Goal: Task Accomplishment & Management: Manage account settings

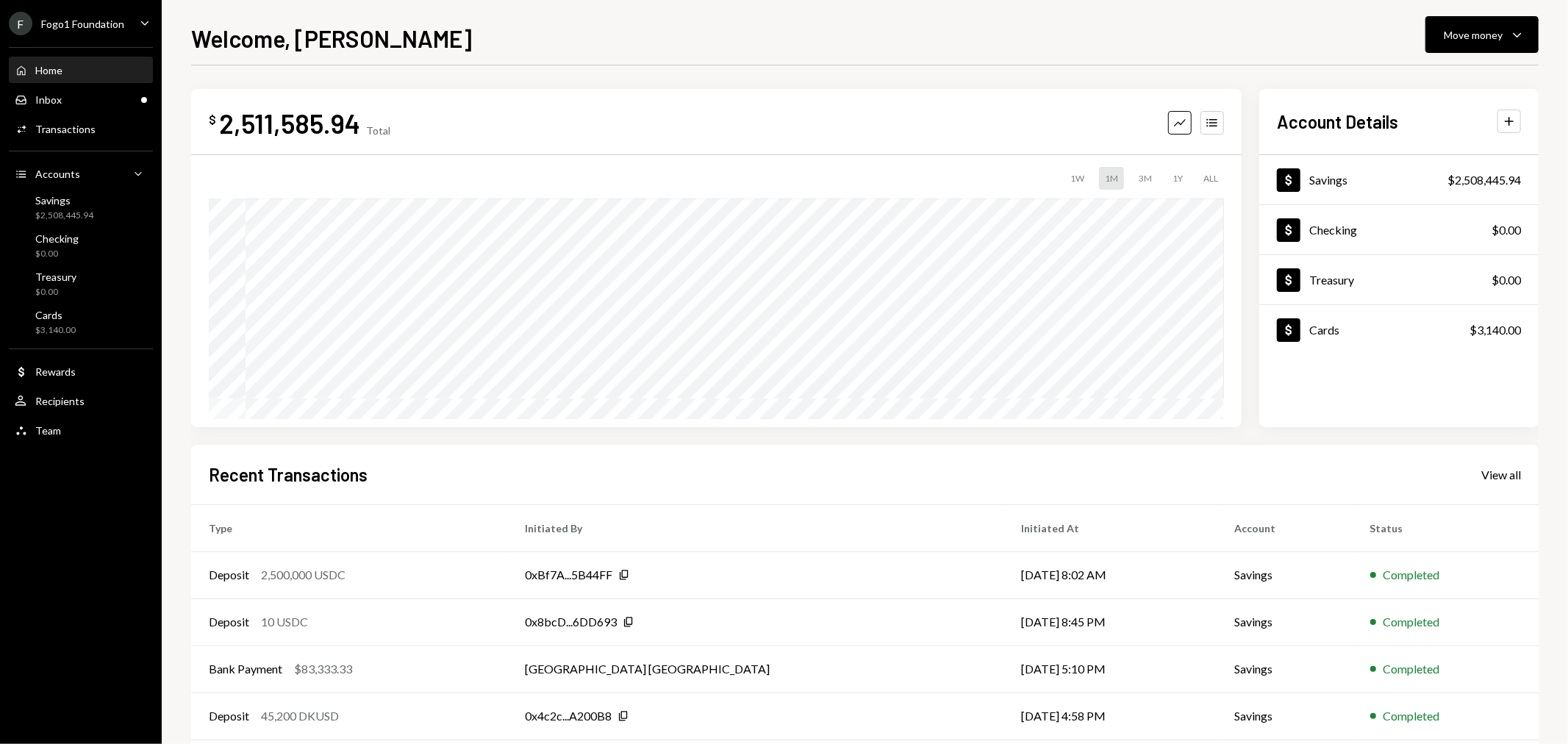
click at [96, 30] on div "F Fogo1 Foundation" at bounding box center [66, 23] width 115 height 23
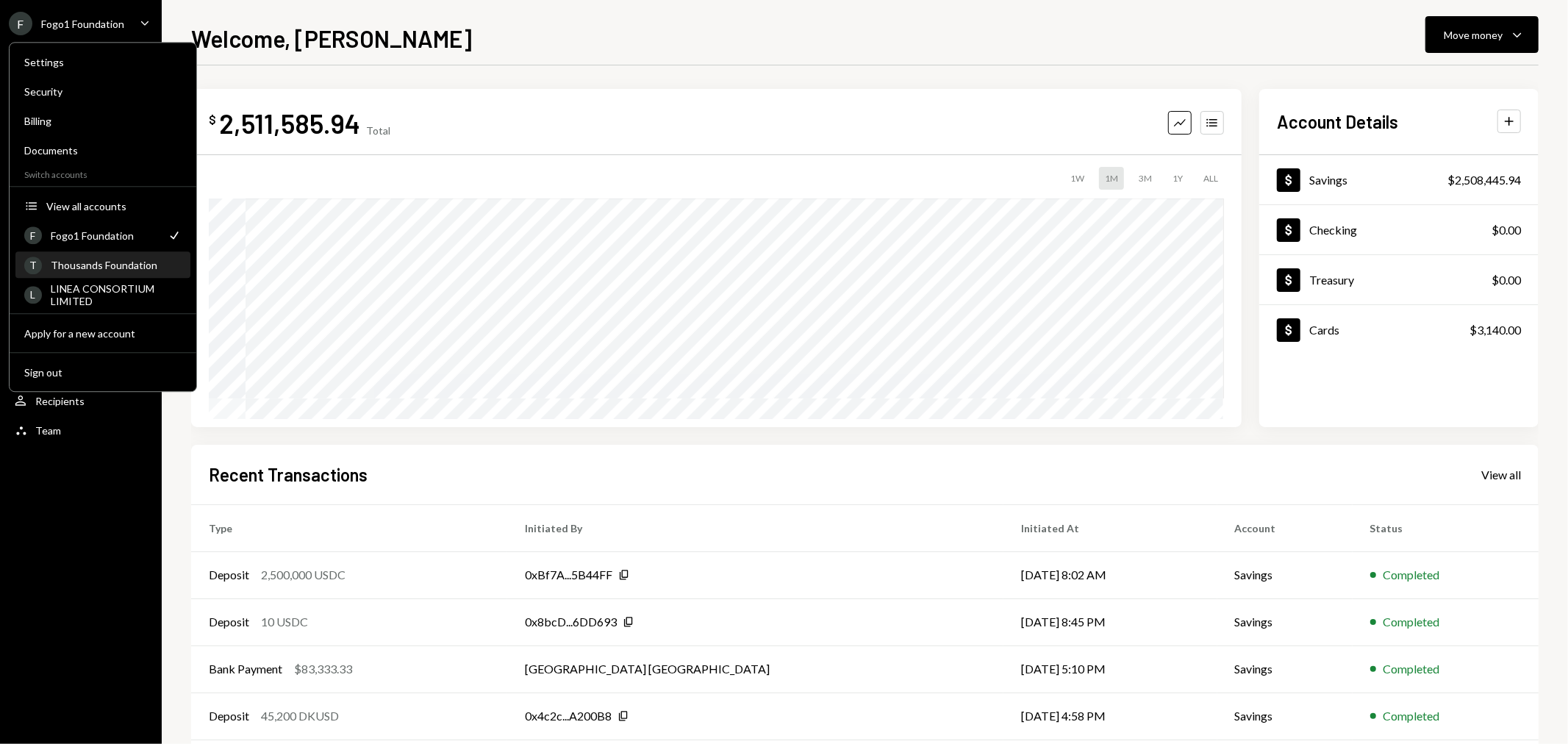
click at [107, 268] on div "Thousands Foundation" at bounding box center [116, 265] width 131 height 12
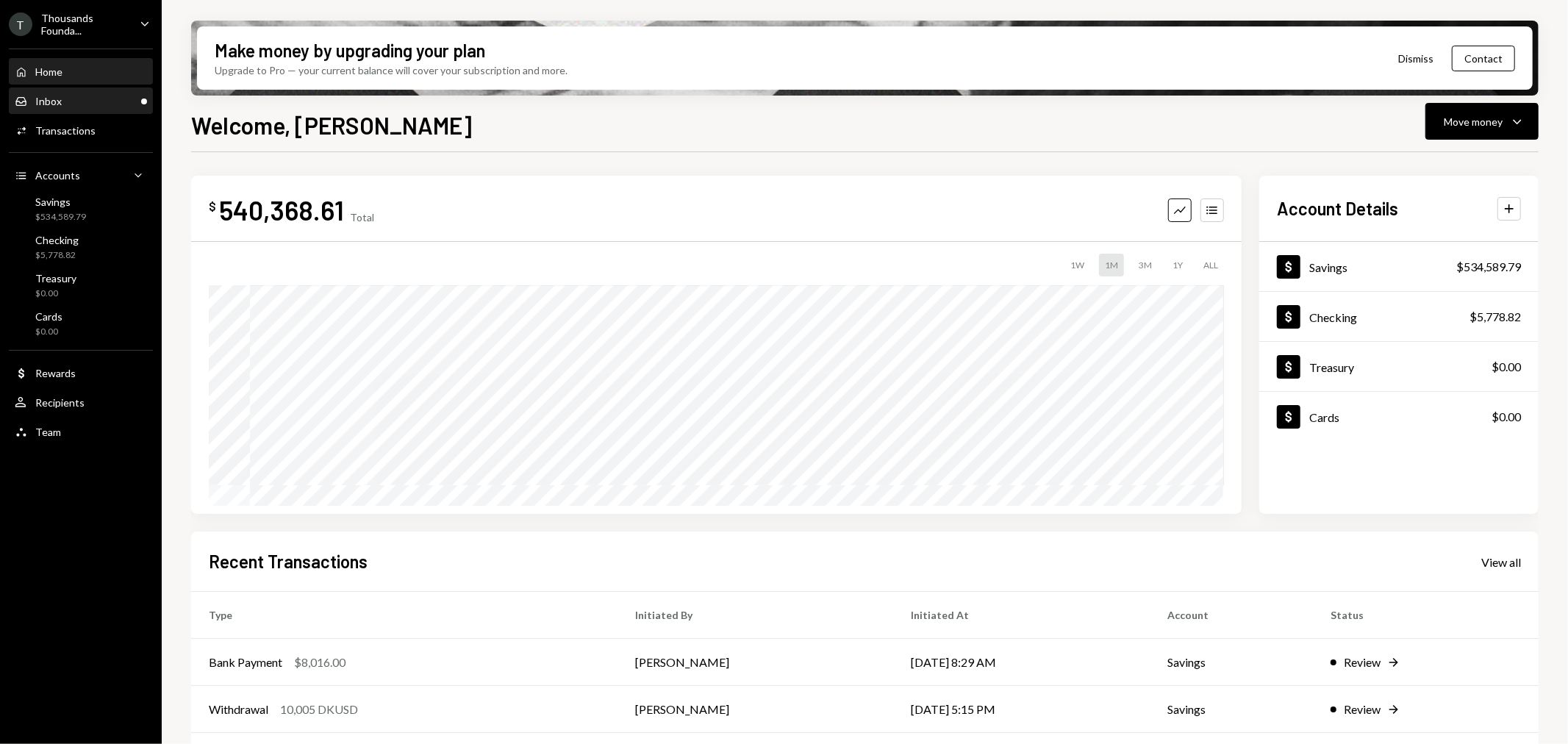
click at [121, 105] on div "Inbox Inbox" at bounding box center [80, 101] width 132 height 13
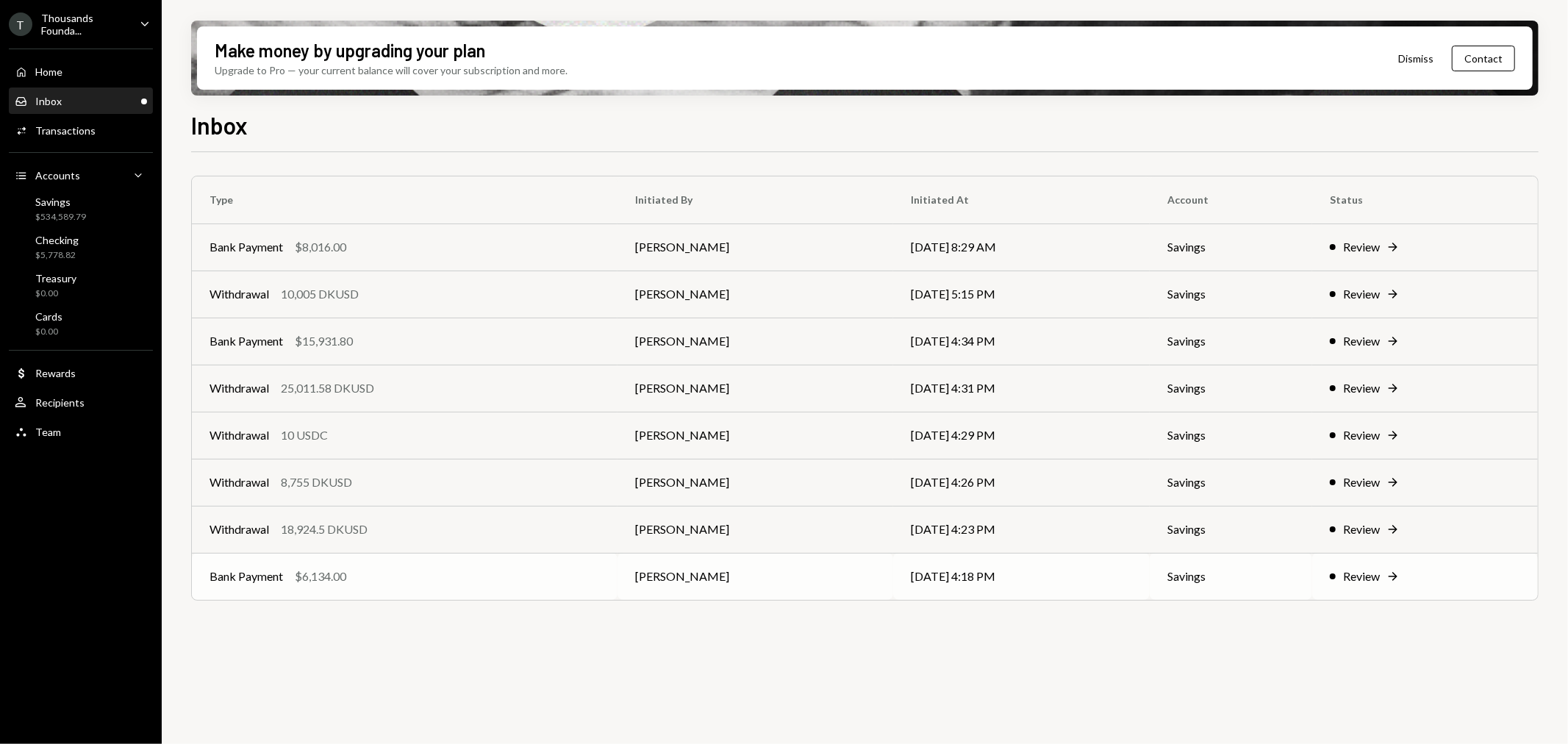
click at [451, 593] on td "Bank Payment $6,134.00" at bounding box center [405, 576] width 426 height 47
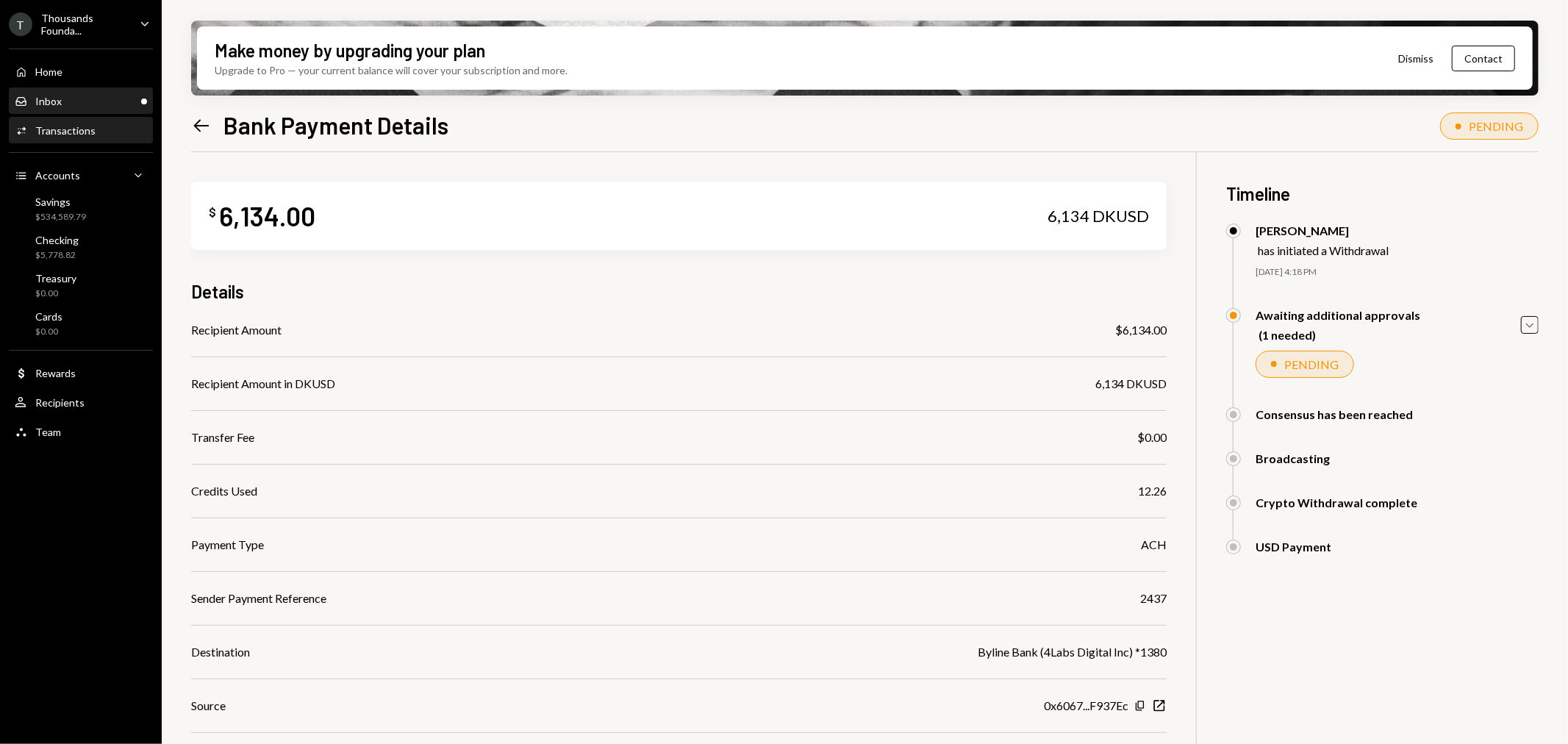
click at [105, 96] on div "Inbox Inbox" at bounding box center [80, 101] width 132 height 13
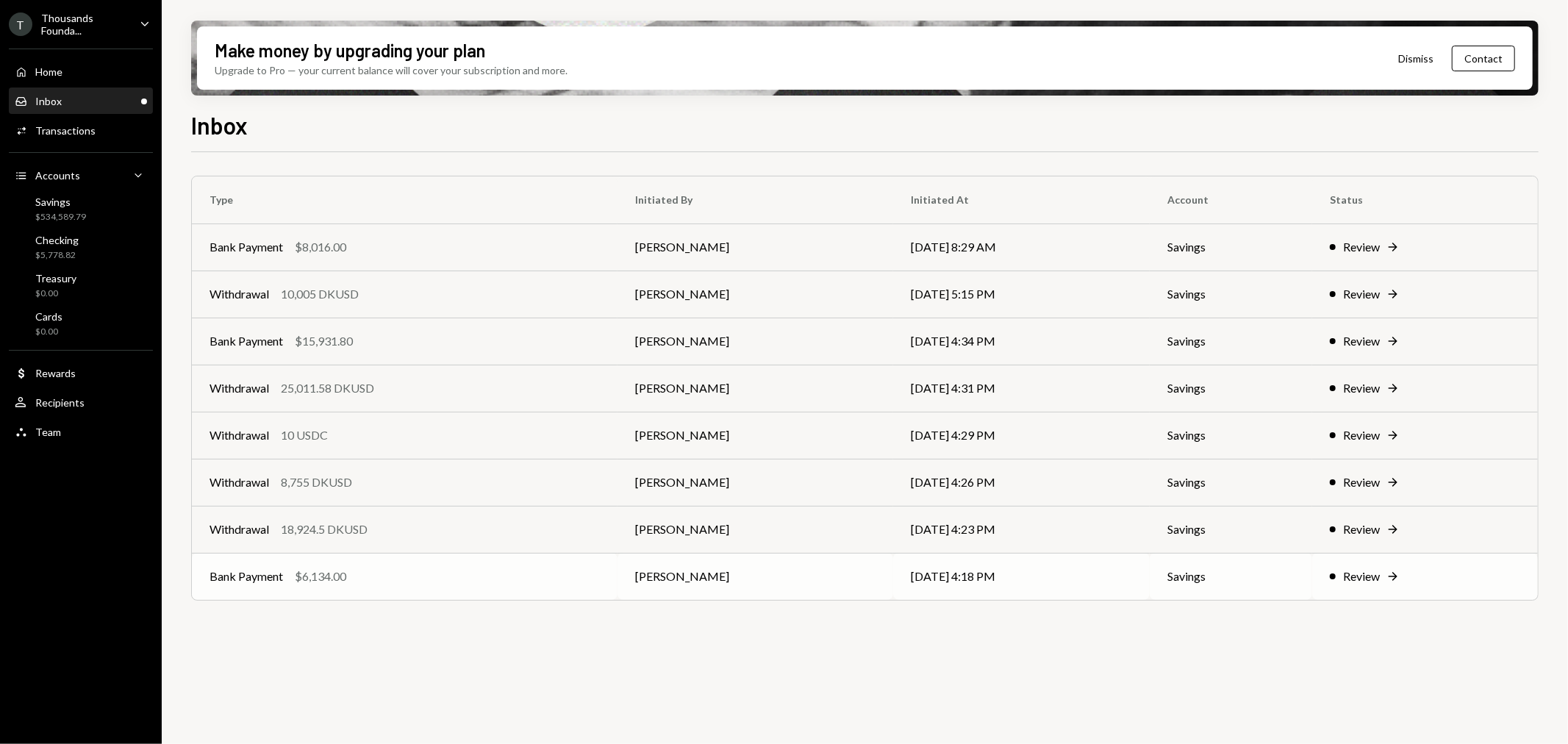
click at [384, 587] on td "Bank Payment $6,134.00" at bounding box center [405, 576] width 426 height 47
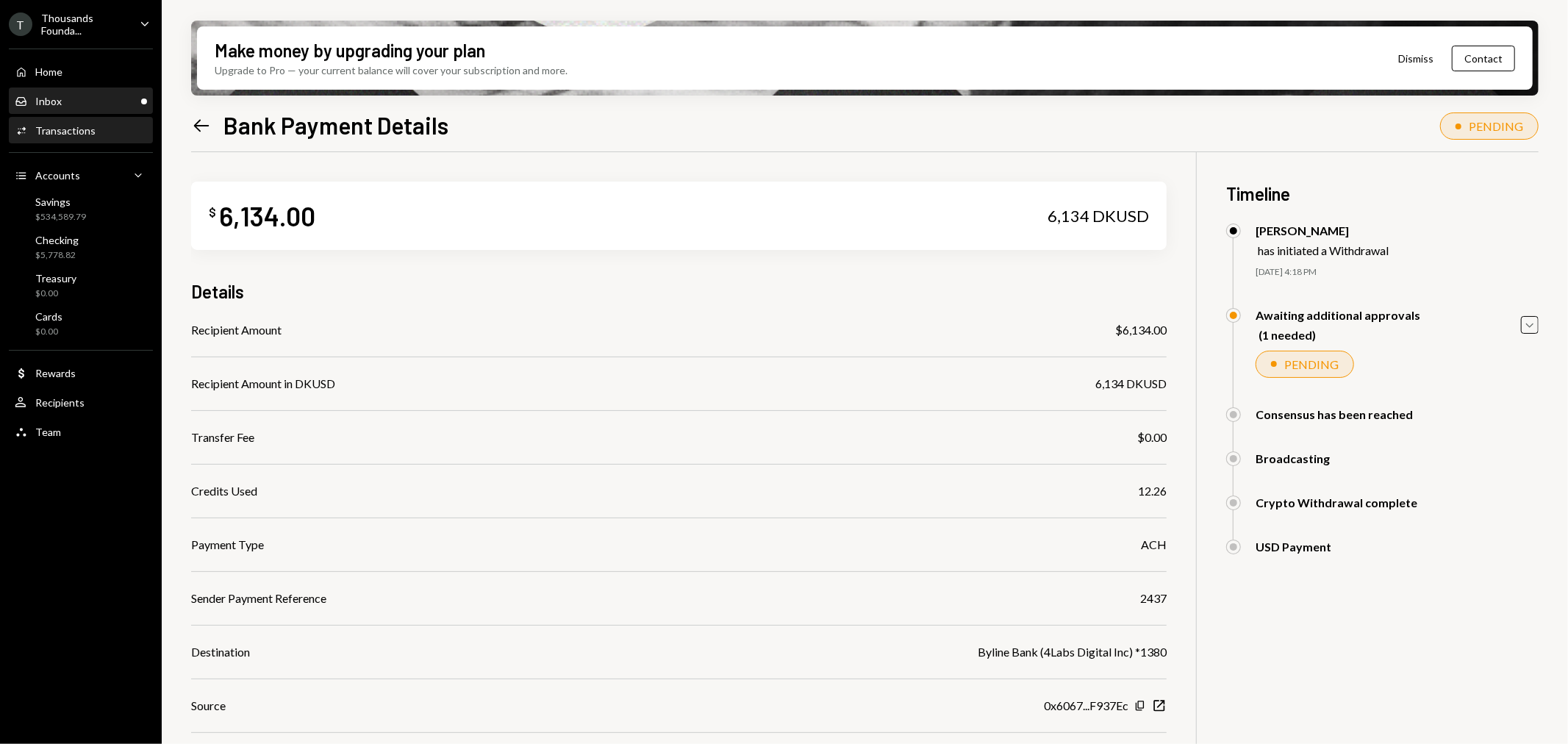
click at [112, 92] on div "Inbox Inbox" at bounding box center [80, 101] width 132 height 25
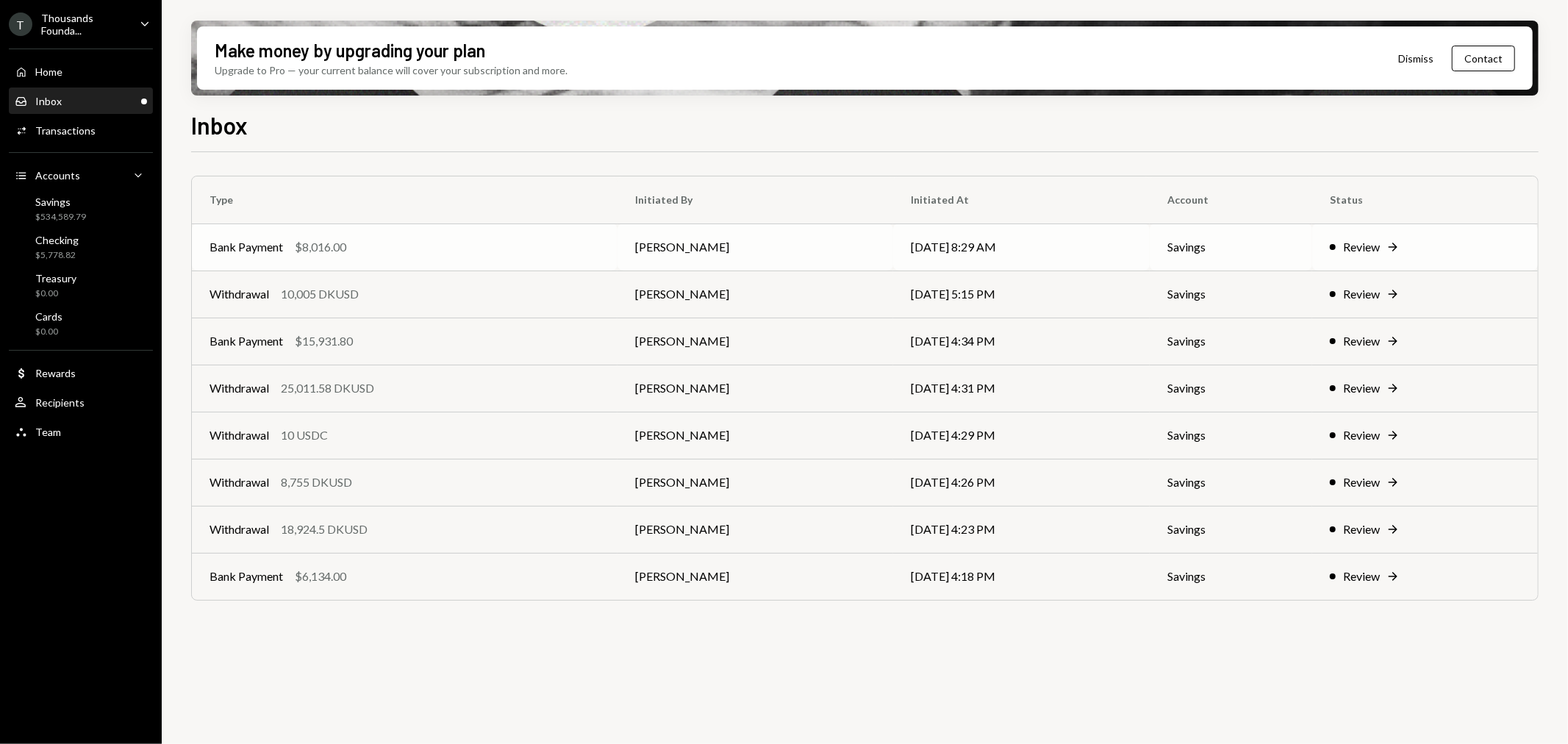
click at [350, 253] on div "Bank Payment $8,016.00" at bounding box center [404, 247] width 390 height 17
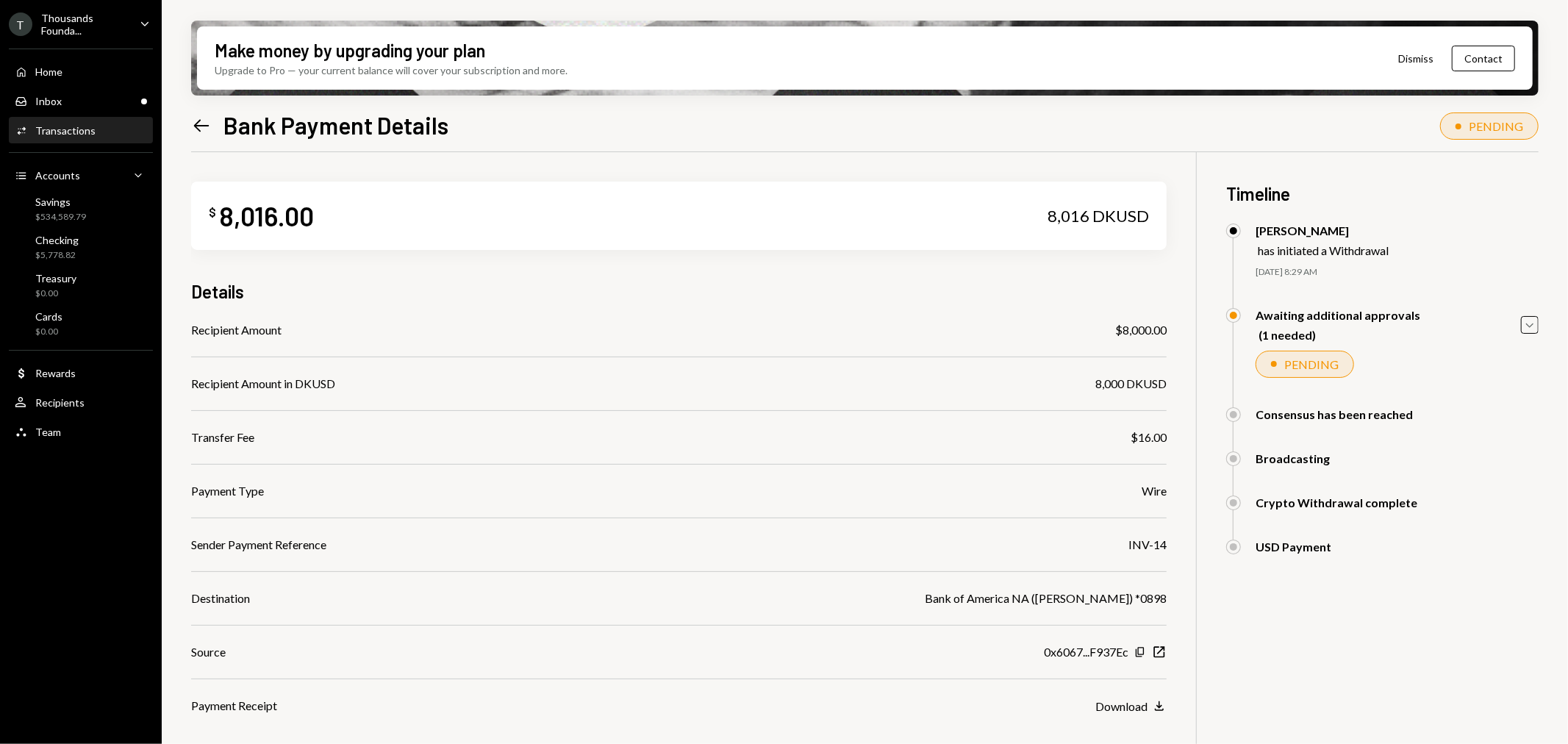
scroll to position [118, 0]
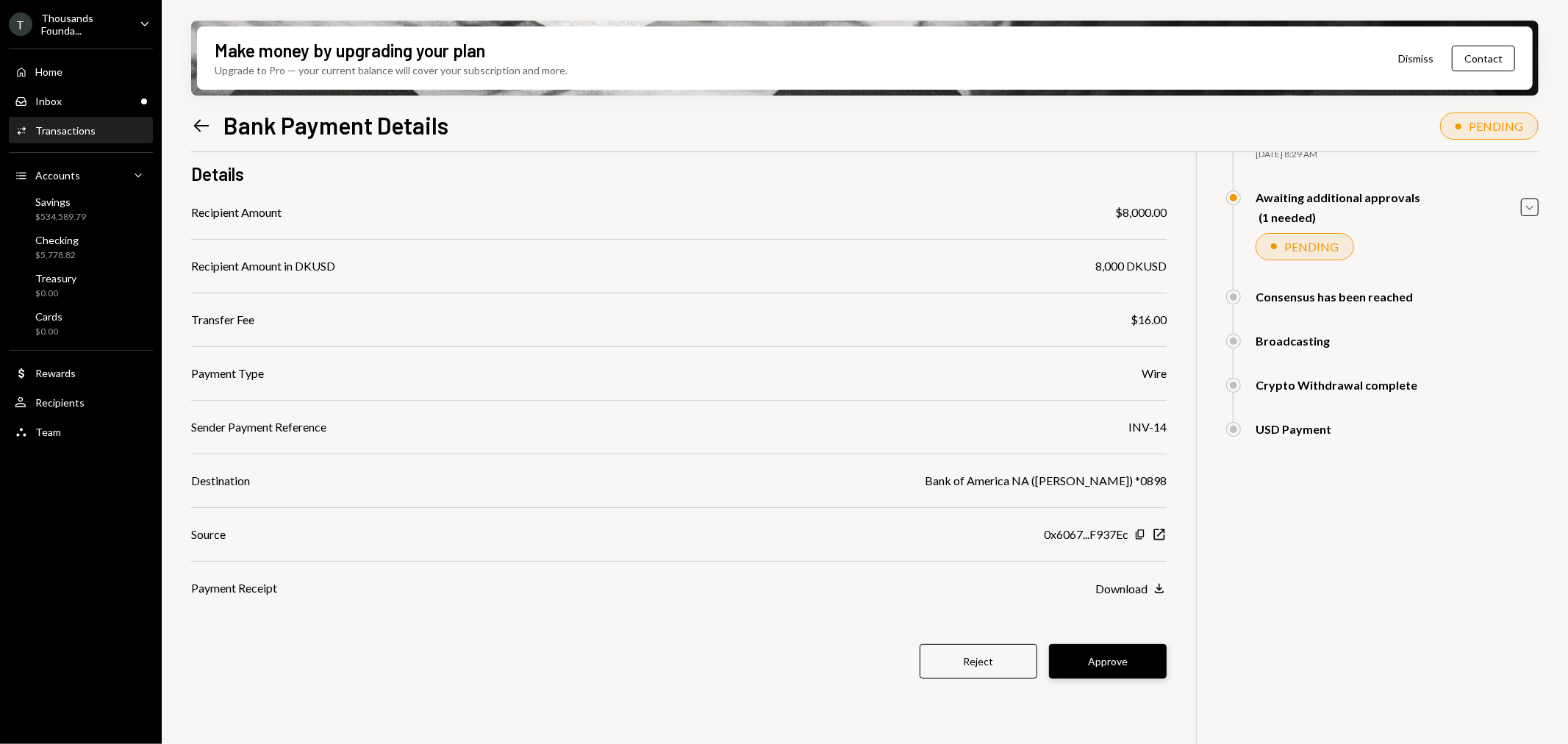
click at [1093, 659] on button "Approve" at bounding box center [1108, 661] width 118 height 35
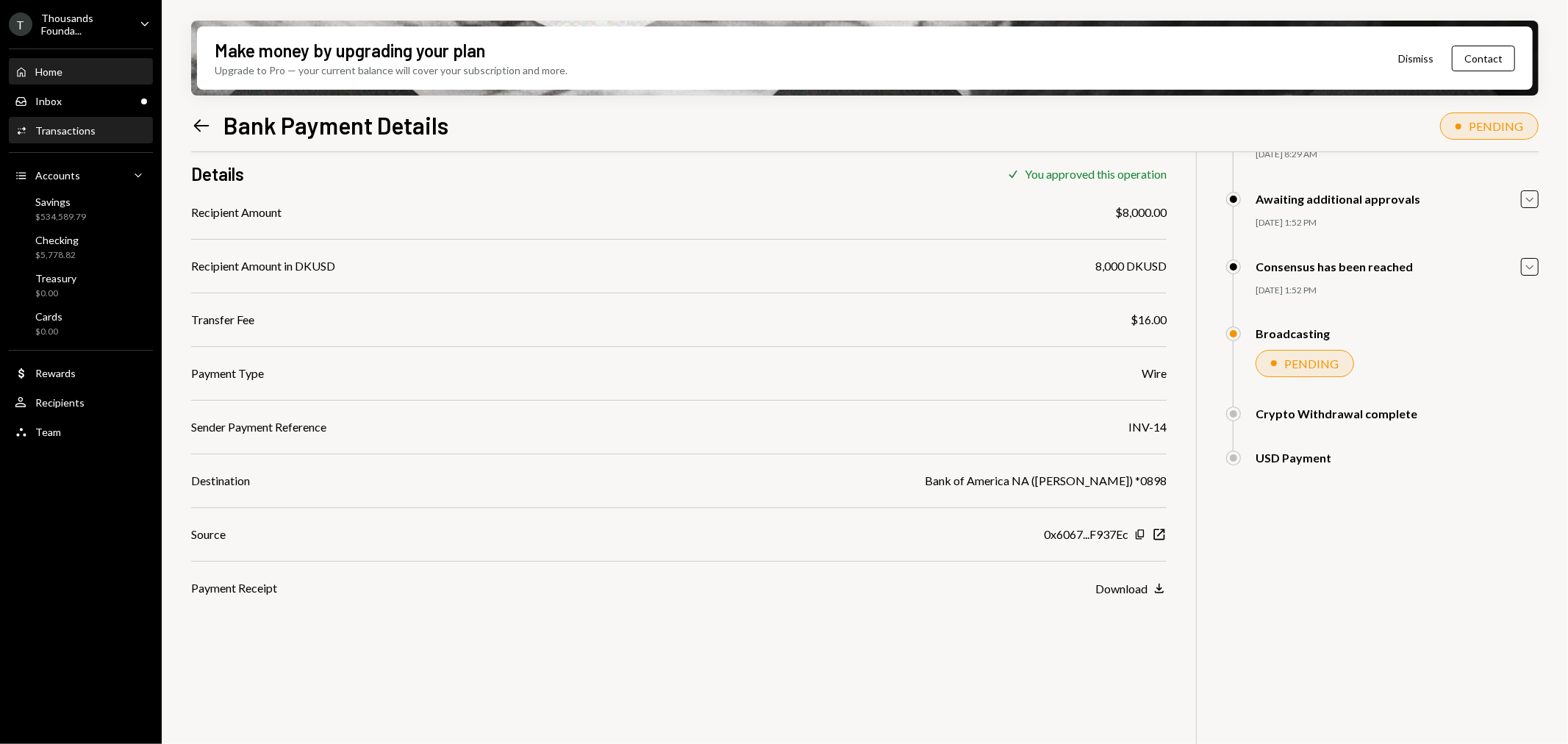
click at [103, 81] on div "Home Home" at bounding box center [80, 72] width 132 height 25
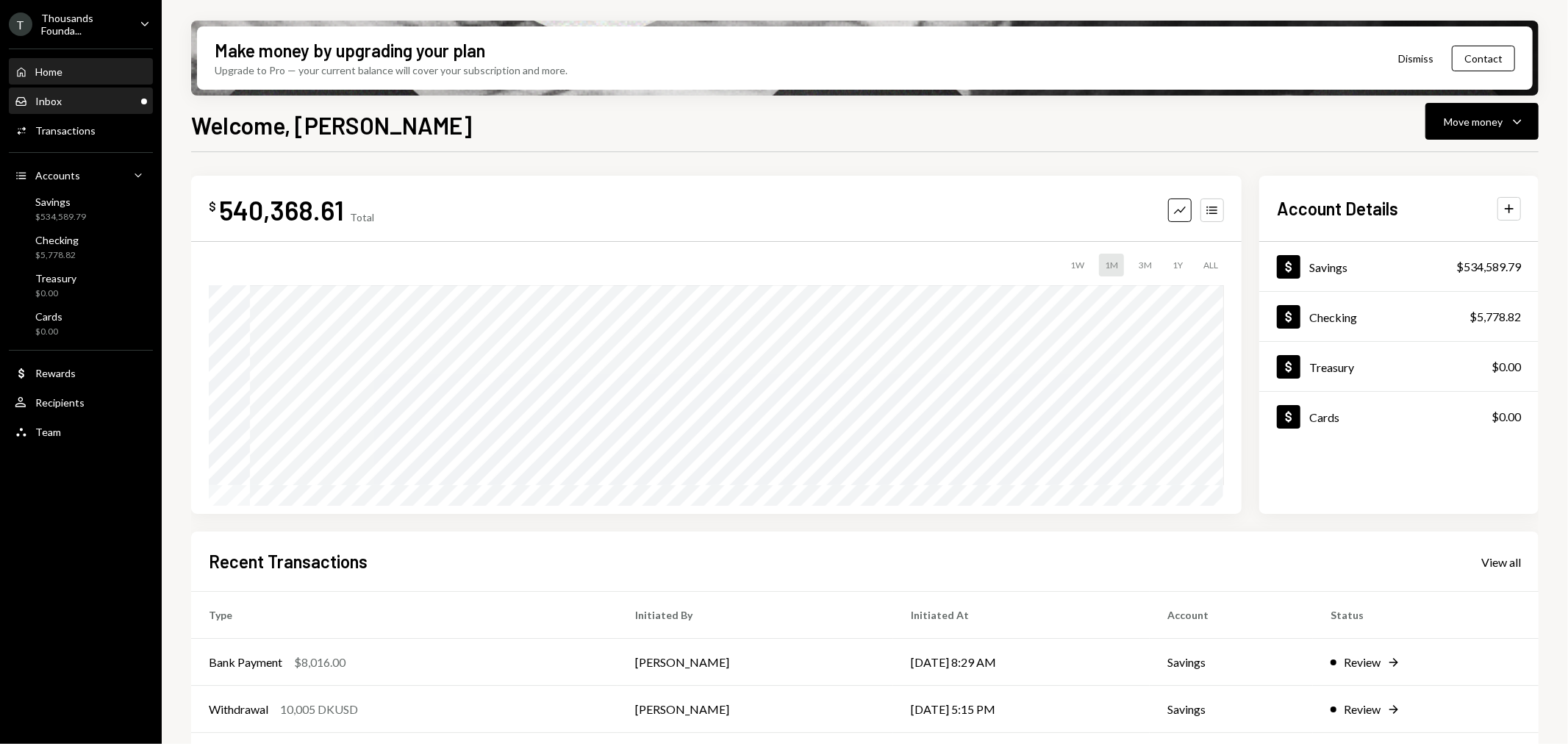
click at [101, 95] on div "Inbox Inbox" at bounding box center [80, 101] width 132 height 13
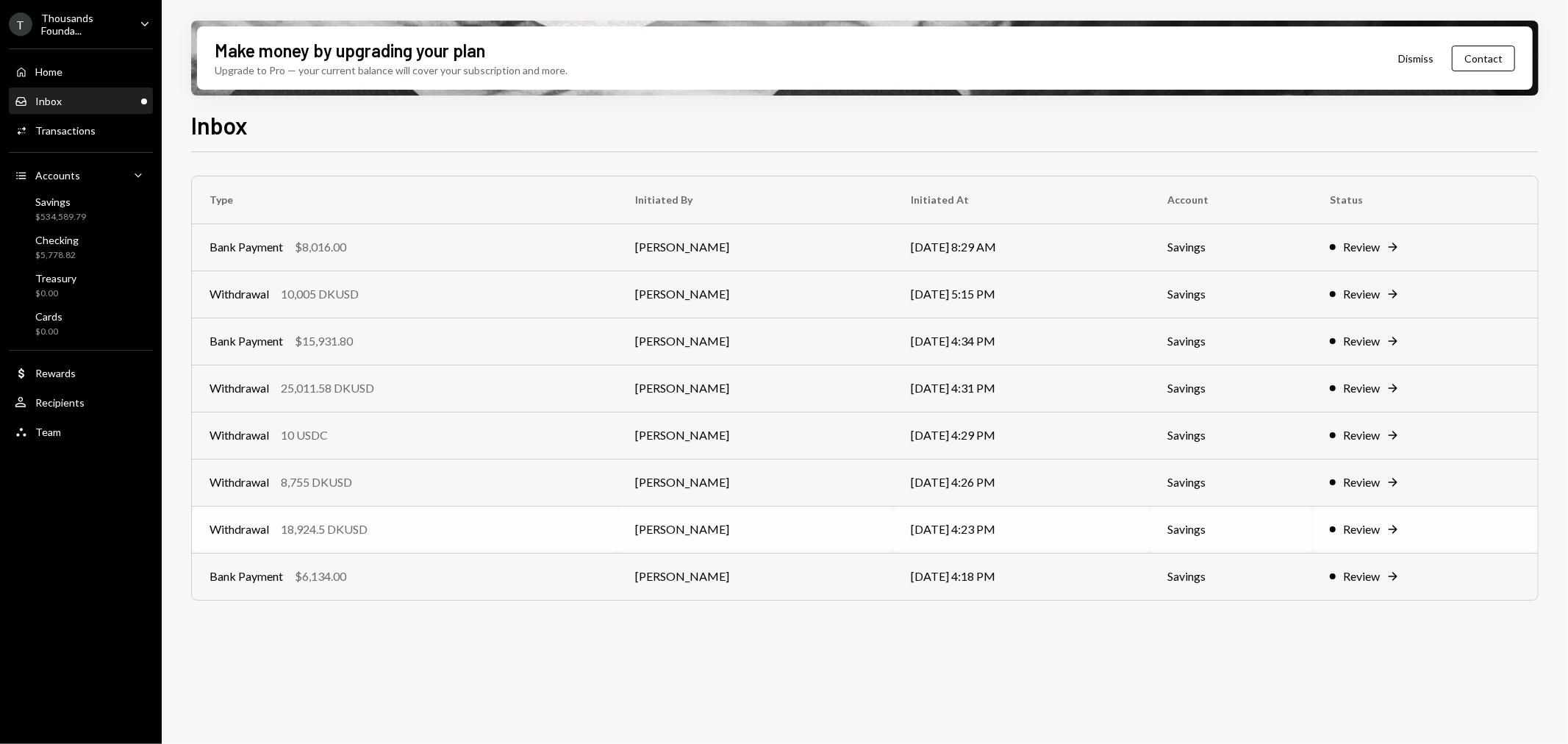
click at [363, 525] on div "18,924.5 DKUSD" at bounding box center [324, 529] width 87 height 17
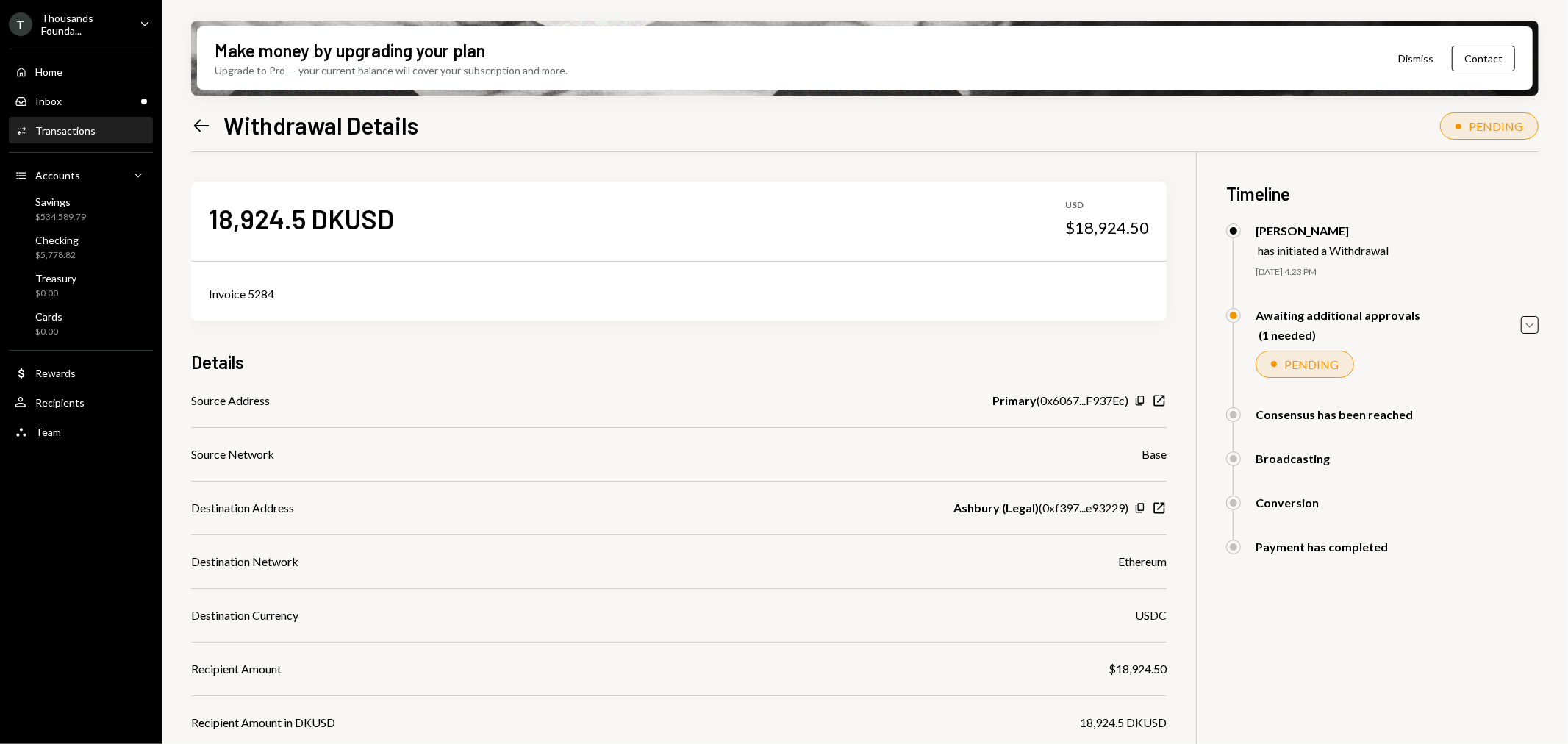
scroll to position [242, 0]
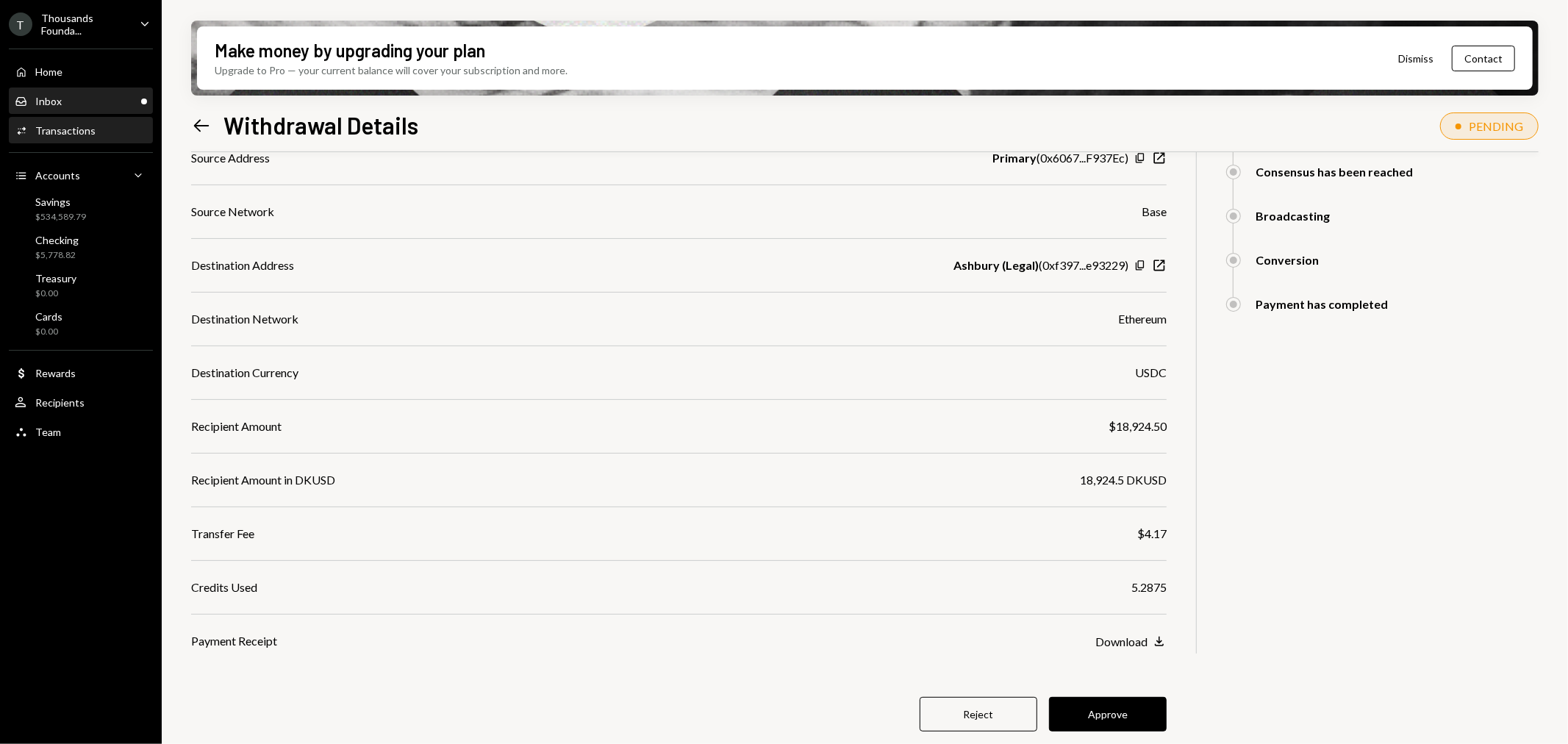
click at [120, 95] on div "Inbox Inbox" at bounding box center [80, 101] width 132 height 13
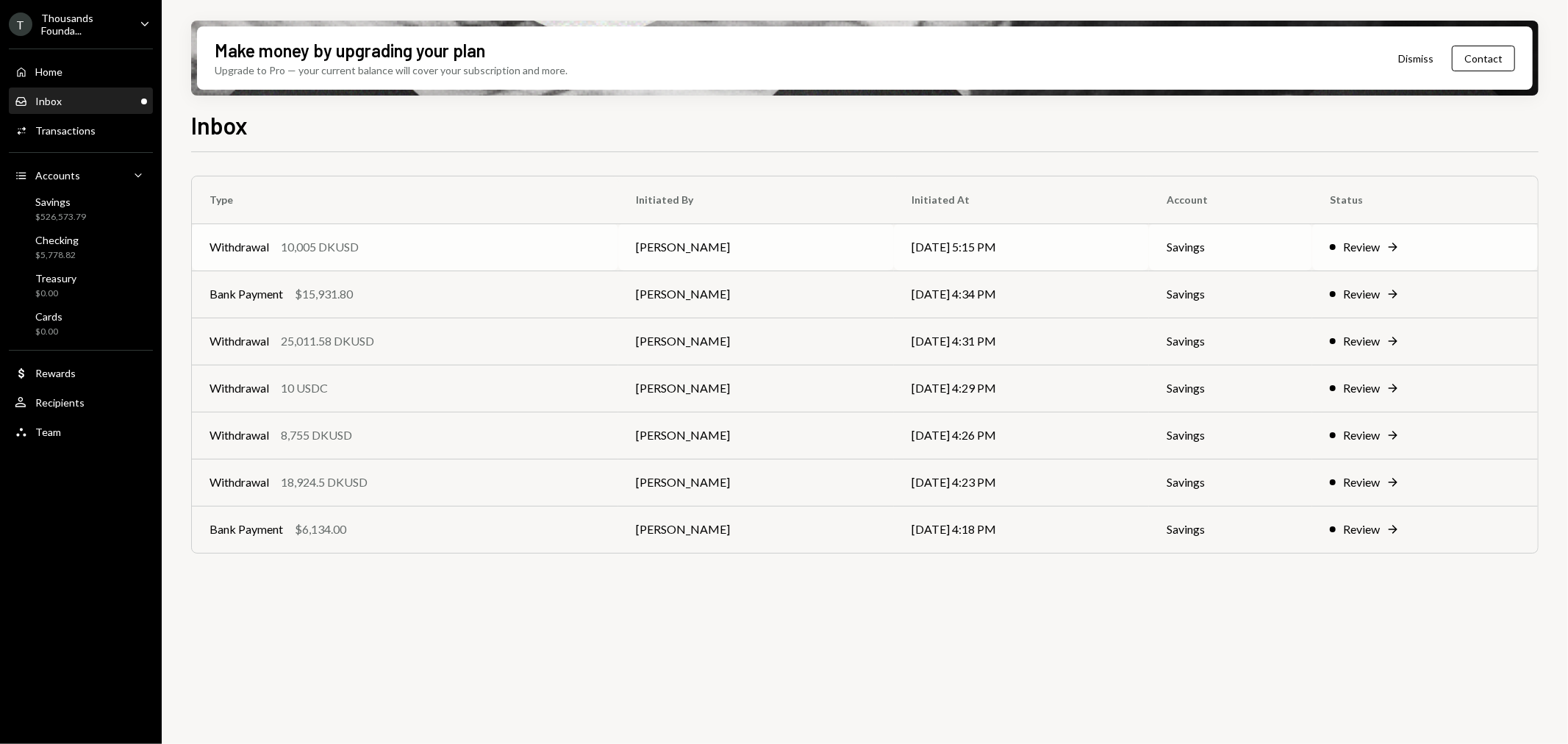
click at [422, 245] on div "Withdrawal 10,005 DKUSD" at bounding box center [405, 247] width 391 height 17
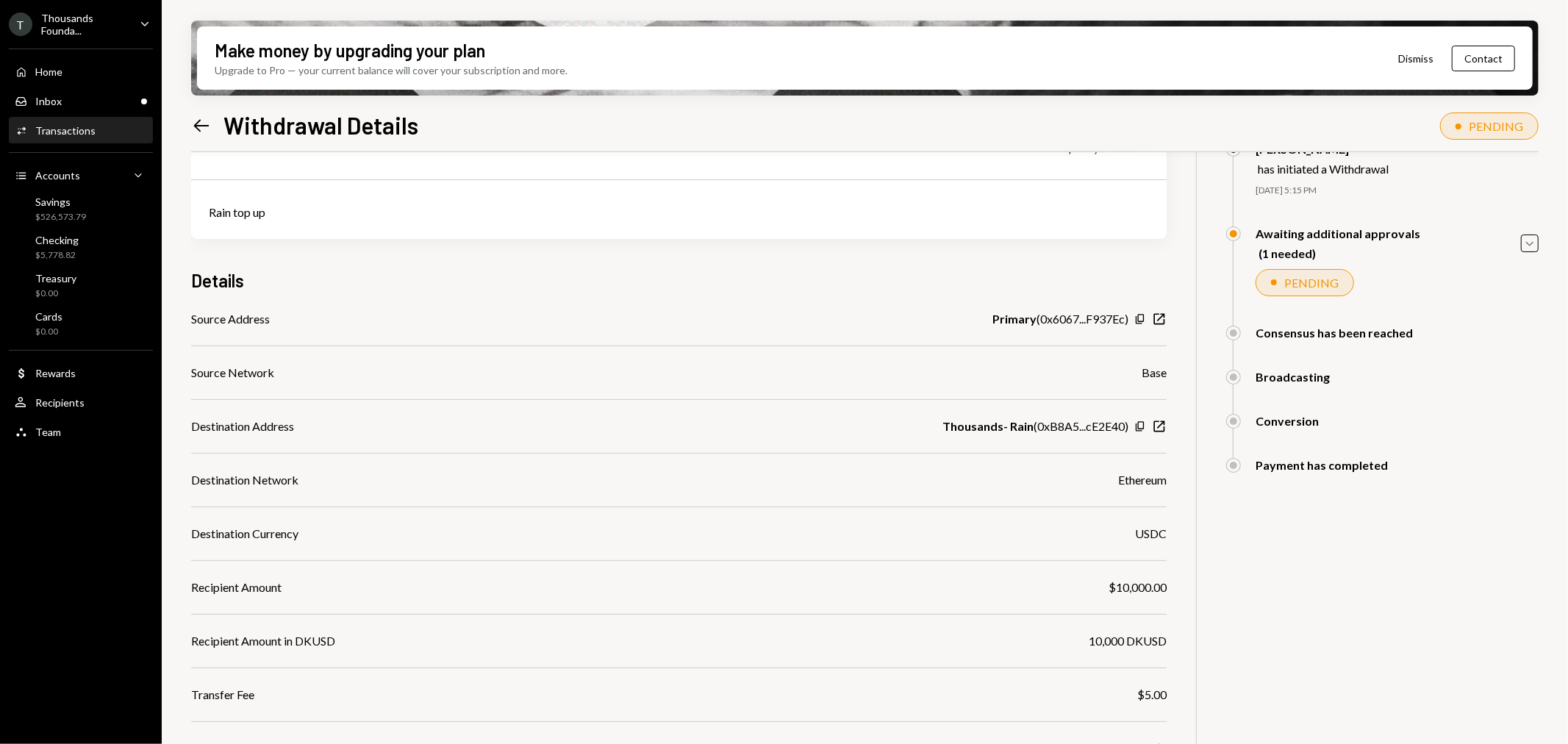
scroll to position [164, 0]
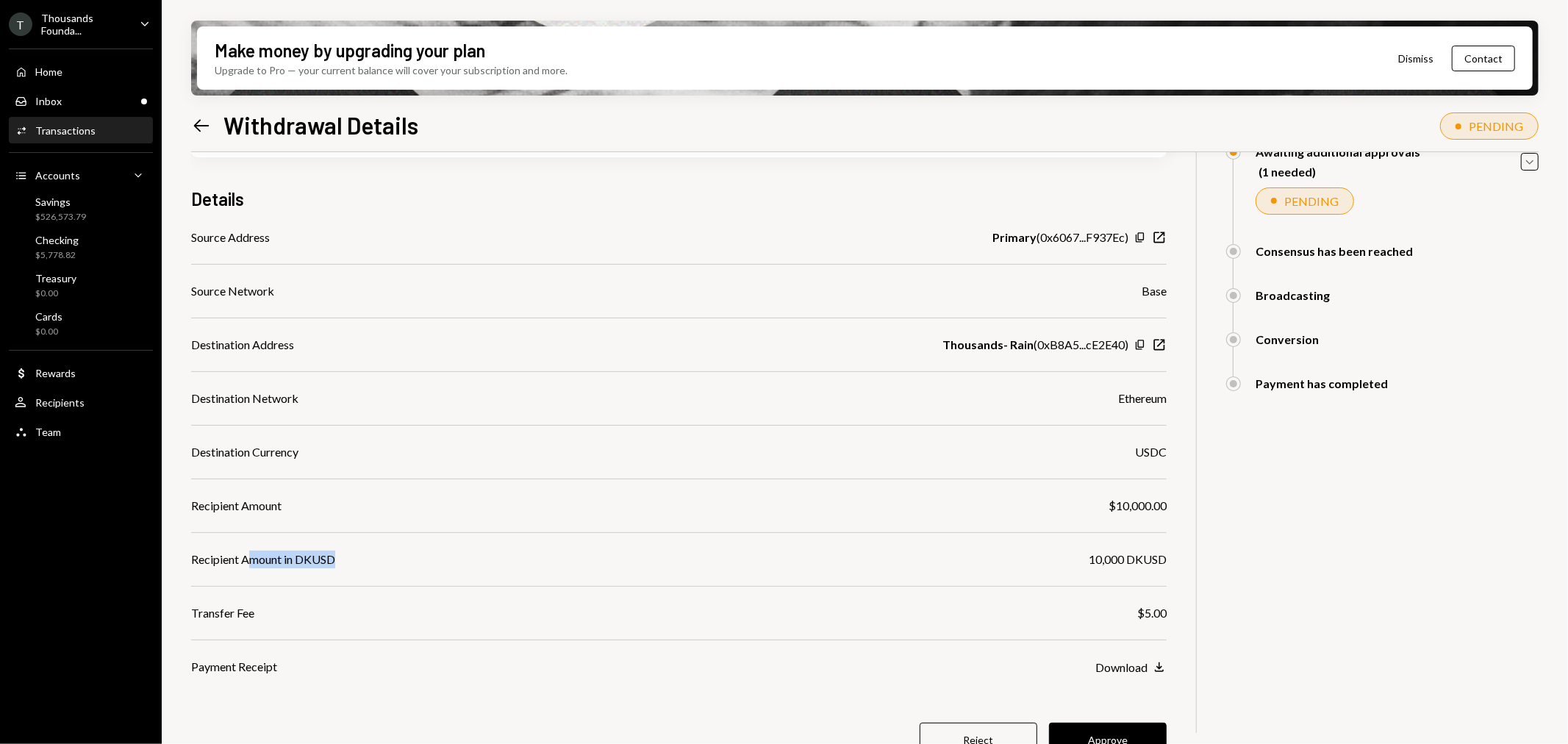
drag, startPoint x: 247, startPoint y: 554, endPoint x: 392, endPoint y: 568, distance: 145.7
click at [392, 568] on div "Source Address Primary ( 0x6067...F937Ec ) Copy New Window Source Network Base …" at bounding box center [678, 452] width 975 height 446
click at [404, 516] on div "Source Address Primary ( 0x6067...F937Ec ) Copy New Window Source Network Base …" at bounding box center [678, 452] width 975 height 446
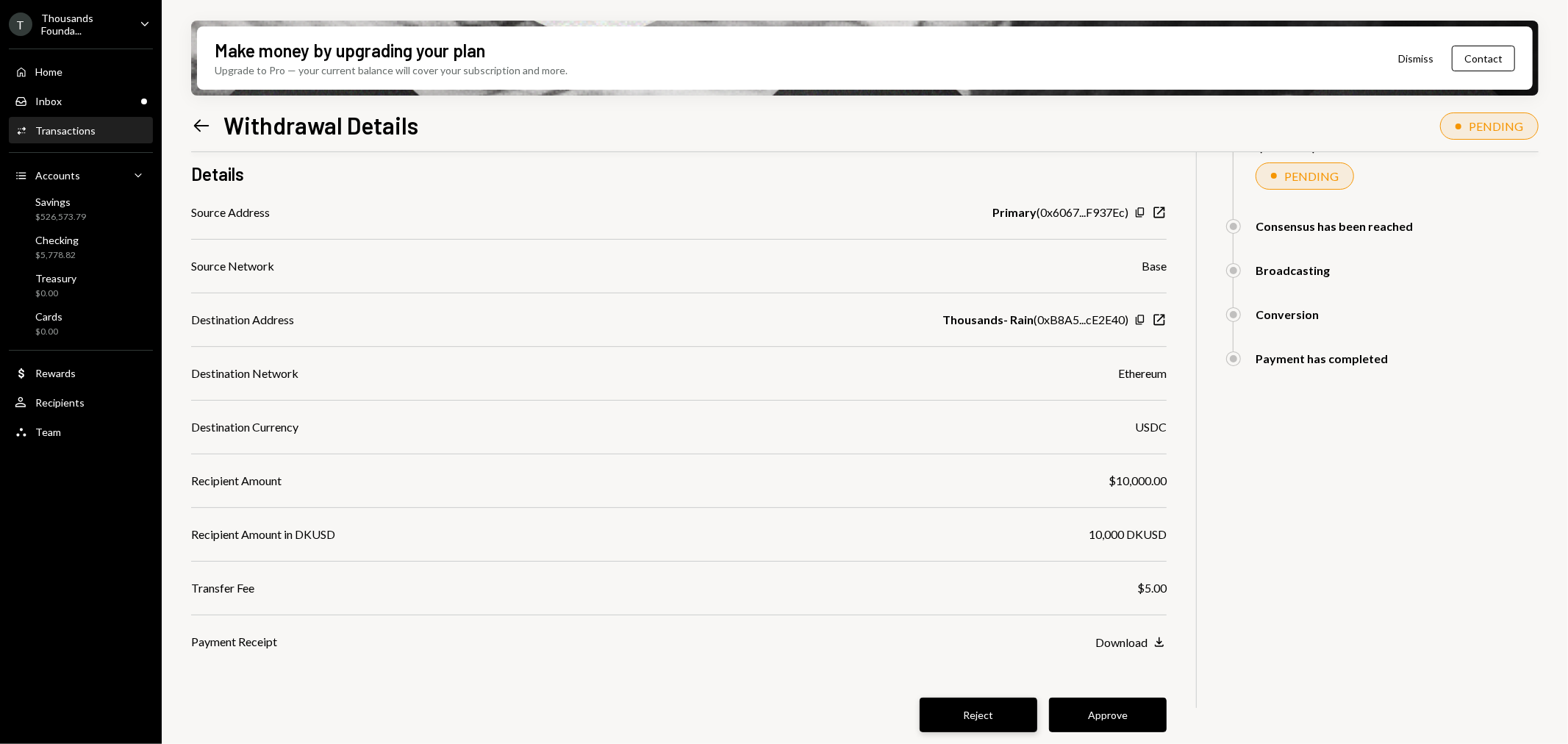
click at [996, 709] on button "Reject" at bounding box center [978, 715] width 118 height 35
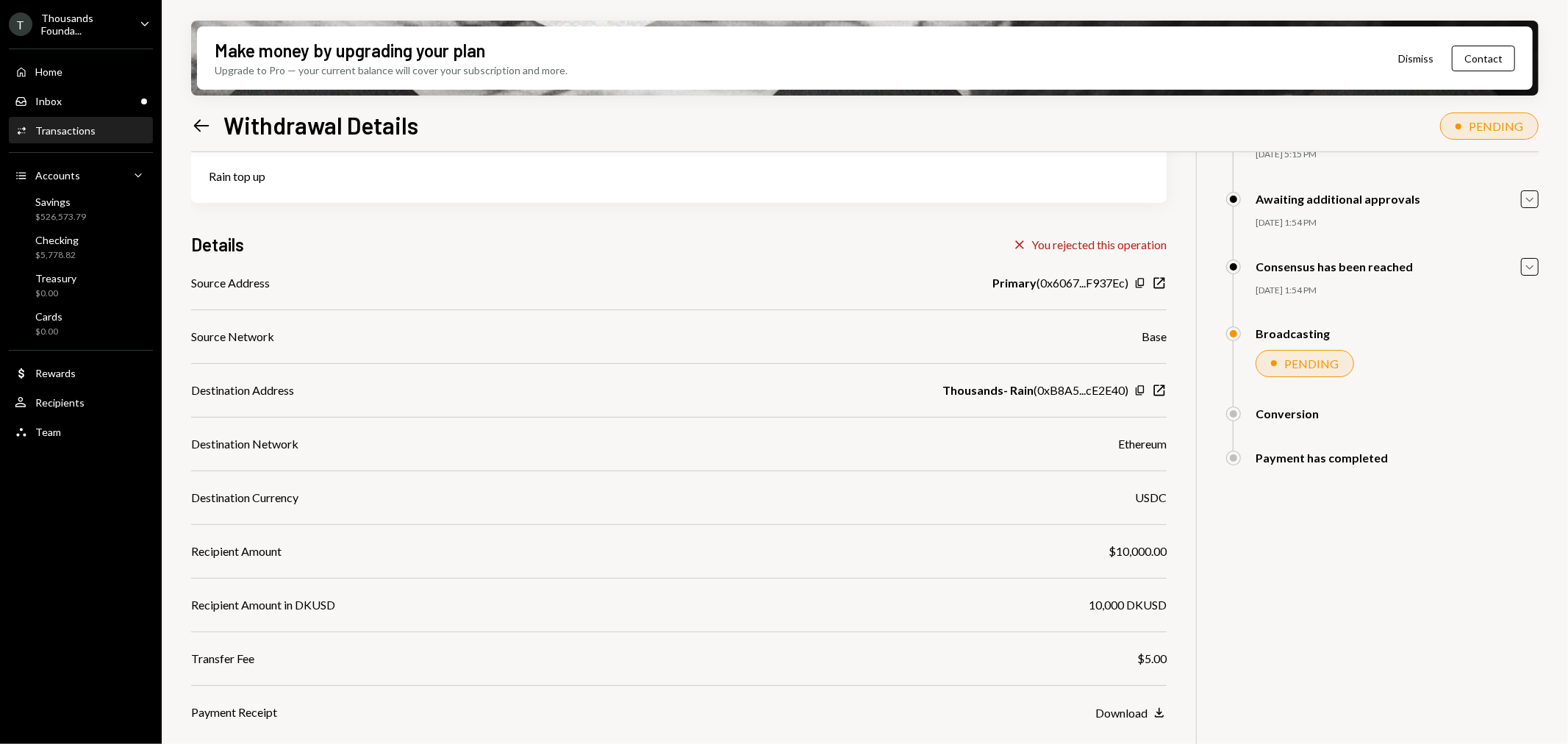
scroll to position [118, 0]
click at [61, 106] on div "Inbox Inbox" at bounding box center [80, 101] width 132 height 13
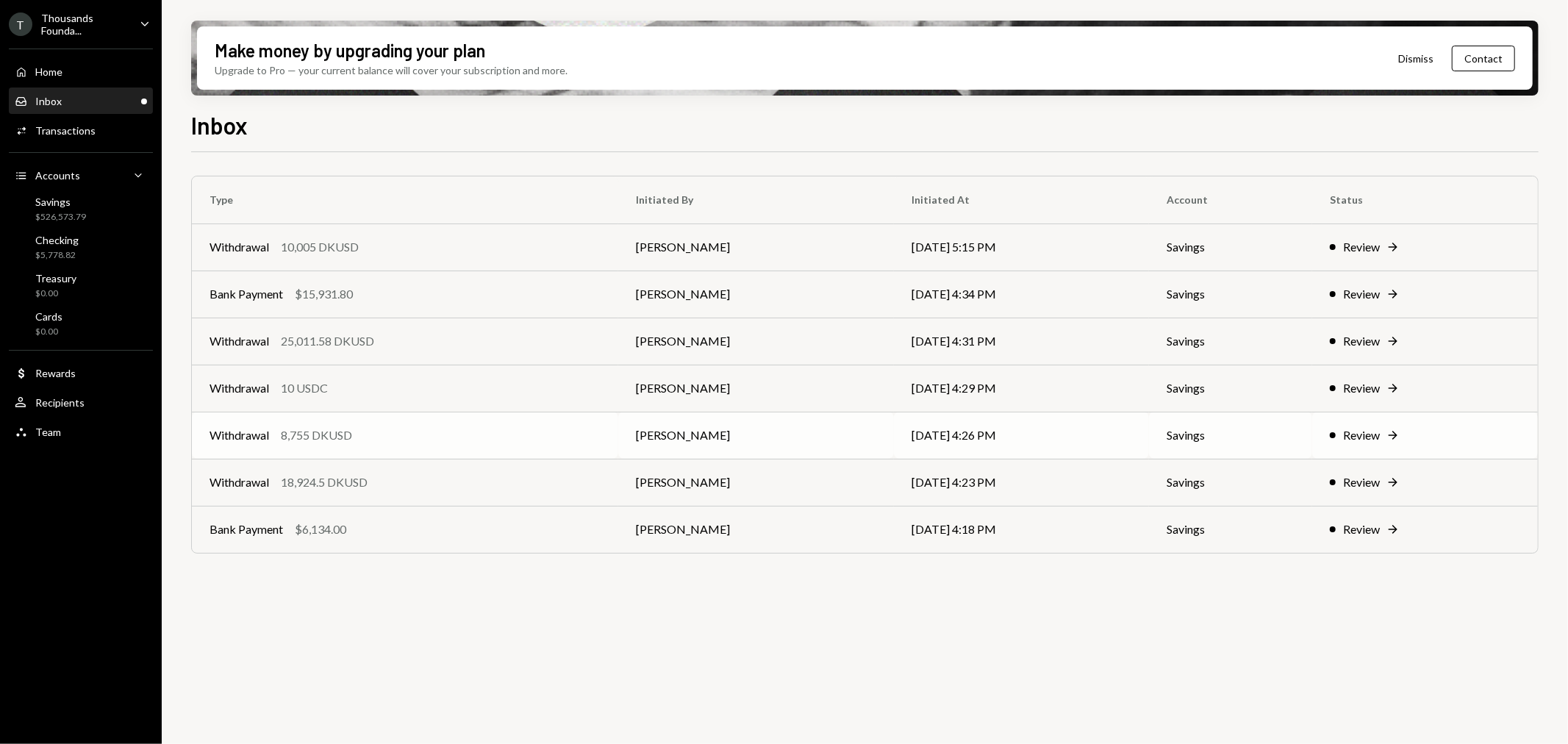
click at [429, 437] on div "Withdrawal 8,755 DKUSD" at bounding box center [405, 435] width 391 height 17
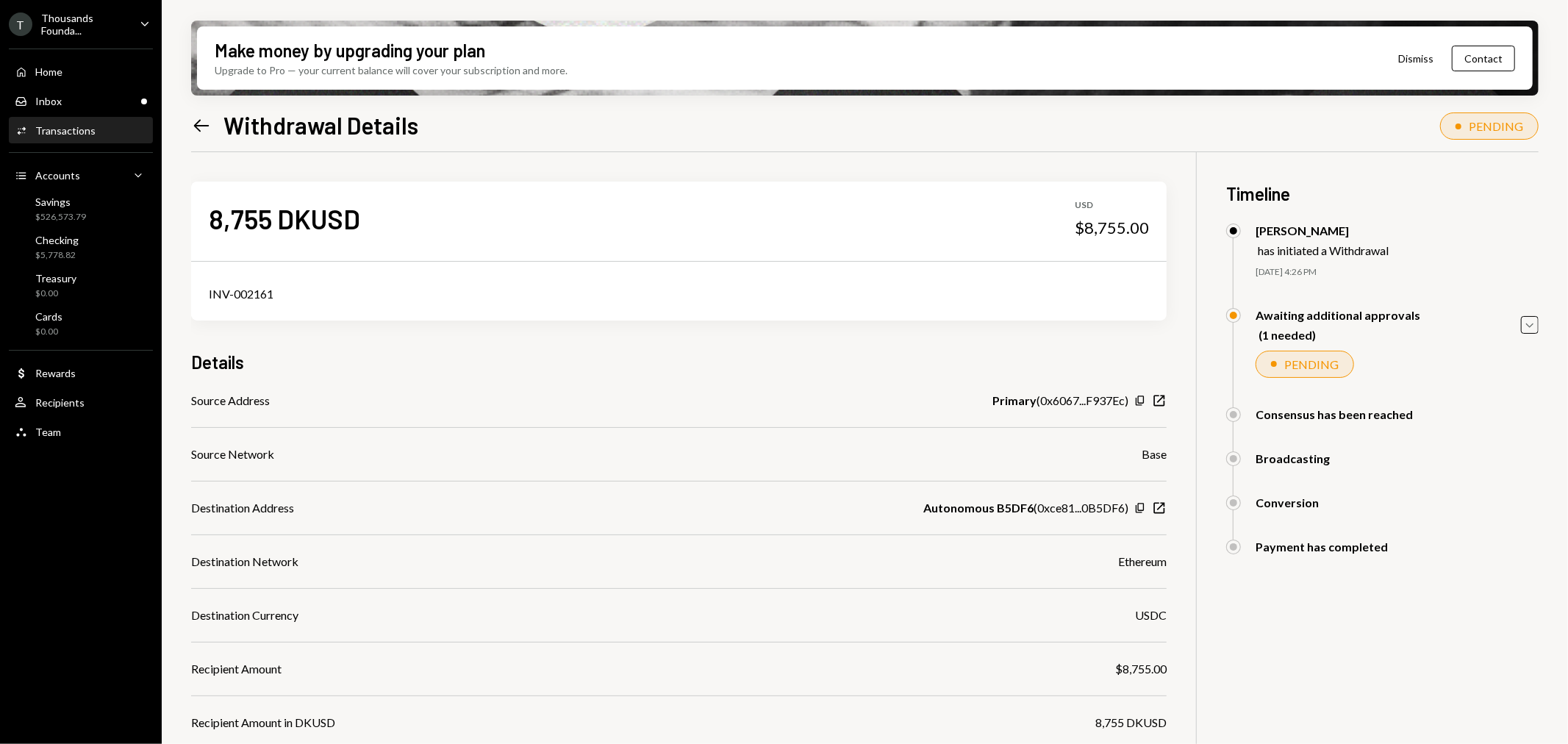
scroll to position [242, 0]
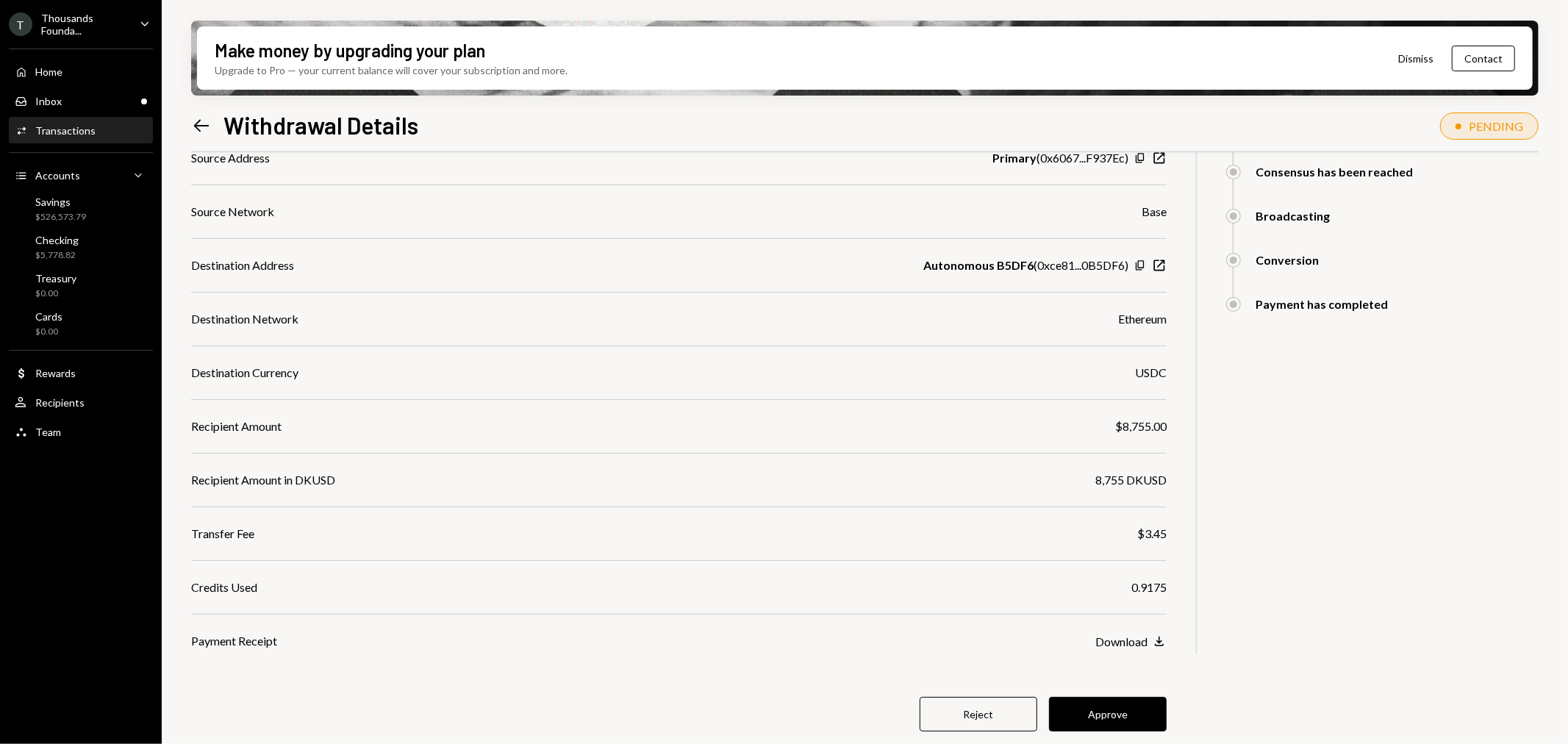
click at [193, 118] on icon "Left Arrow" at bounding box center [202, 125] width 21 height 21
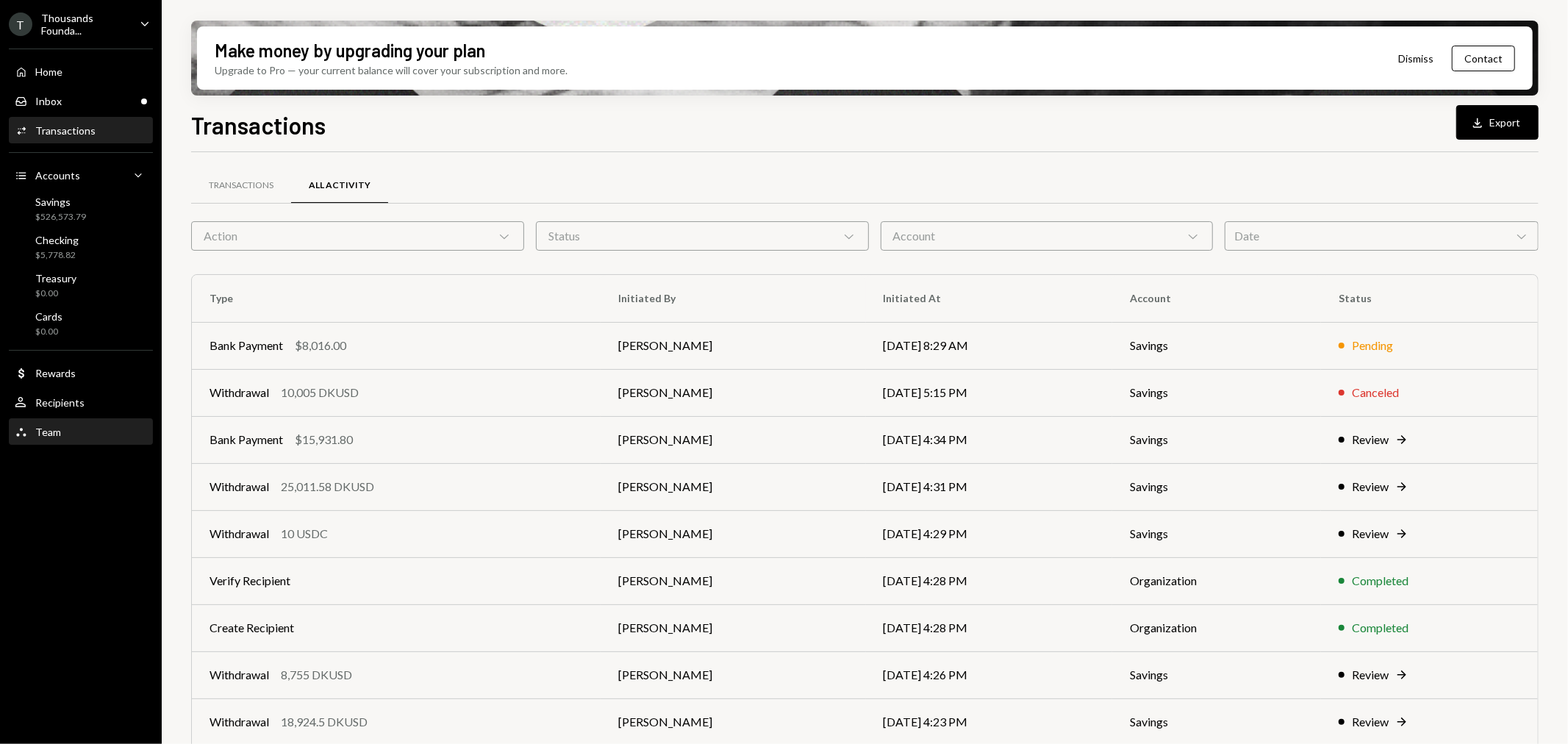
click at [75, 418] on link "Team Team" at bounding box center [80, 431] width 144 height 27
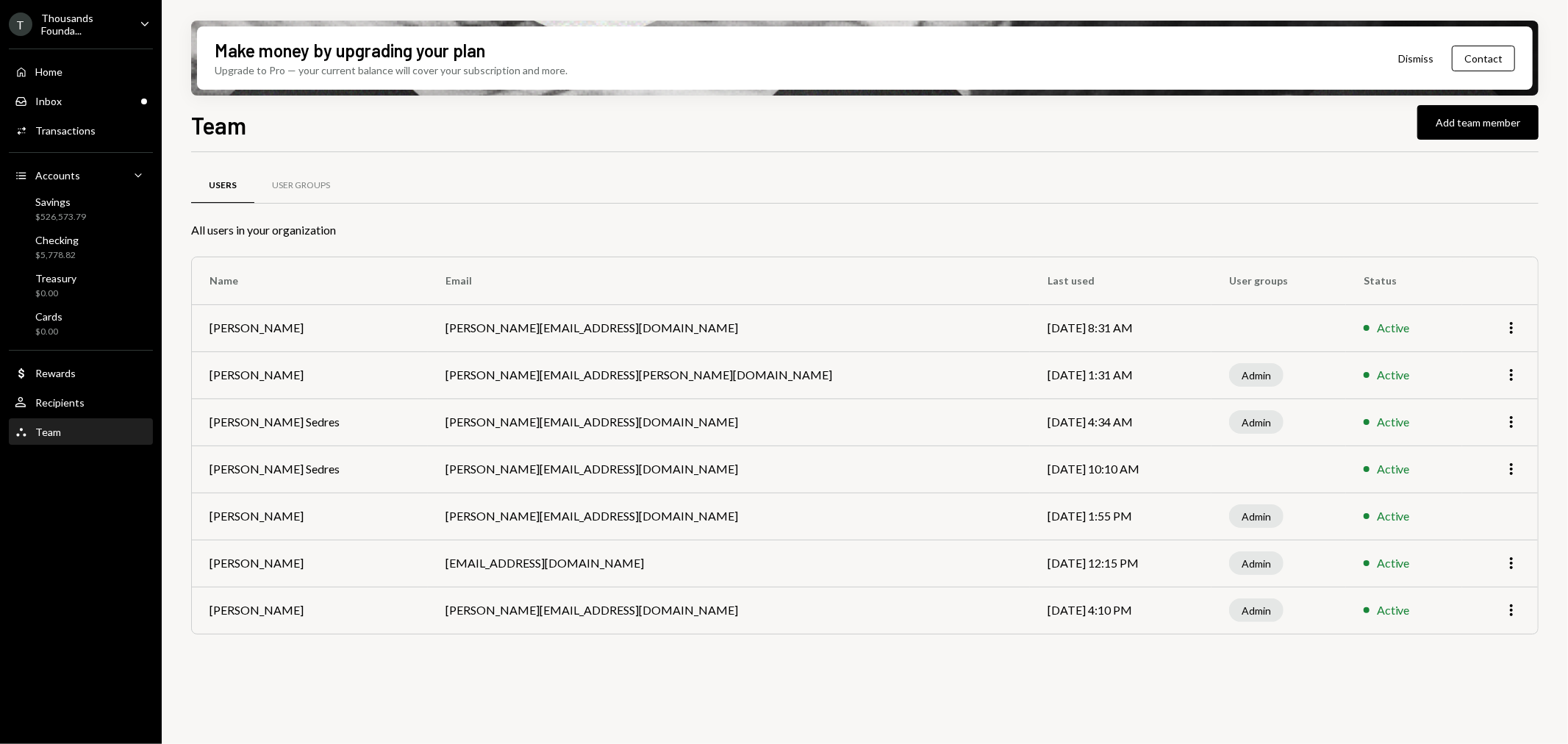
drag, startPoint x: 1042, startPoint y: 612, endPoint x: 960, endPoint y: 611, distance: 82.0
click at [1030, 611] on td "Jan 3, 2025 4:10 PM" at bounding box center [1121, 610] width 182 height 47
click at [898, 664] on div "Users User Groups All users in your organization Name Email Last used User grou…" at bounding box center [864, 456] width 1347 height 608
drag, startPoint x: 422, startPoint y: 606, endPoint x: 776, endPoint y: 627, distance: 354.6
click at [776, 627] on tr "Timothy Bracke timothy+thousands@autonomousprojects.co Jan 3, 2025 4:10 PM Admi…" at bounding box center [864, 610] width 1346 height 47
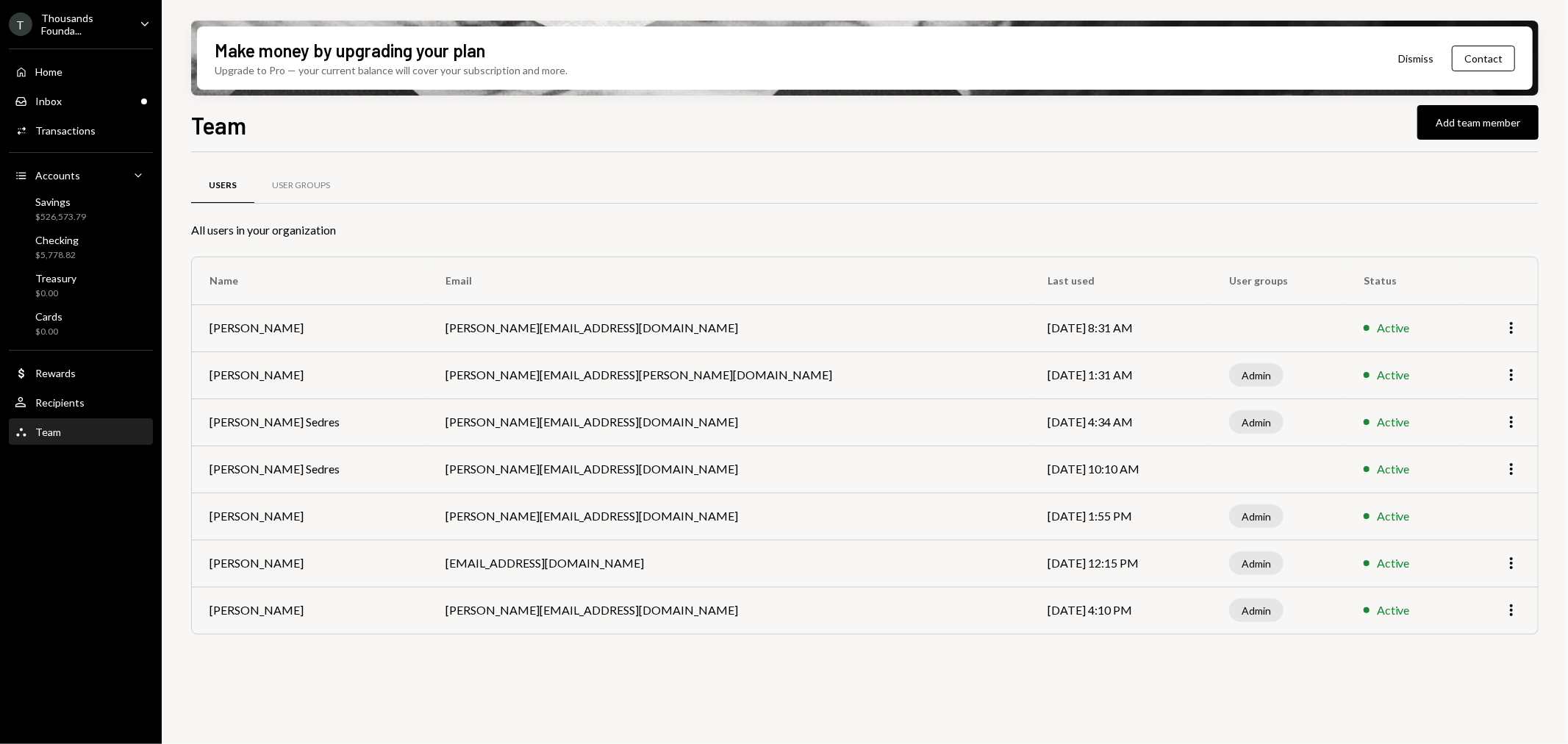
click at [741, 700] on div "Users User Groups All users in your organization Name Email Last used User grou…" at bounding box center [864, 456] width 1347 height 608
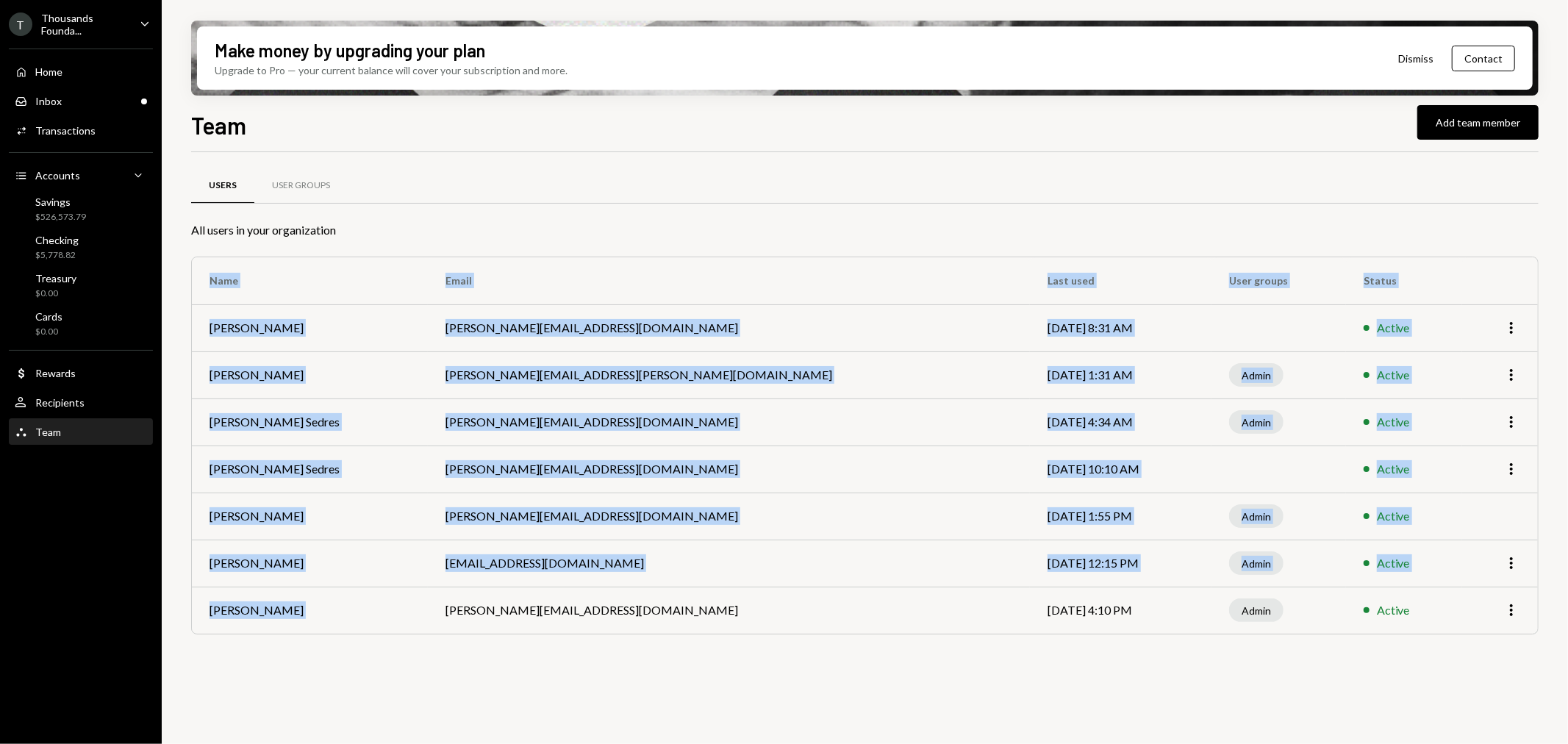
drag, startPoint x: 448, startPoint y: 600, endPoint x: 740, endPoint y: 637, distance: 294.3
click at [740, 637] on div "Users User Groups All users in your organization Name Email Last used User grou…" at bounding box center [864, 420] width 1347 height 488
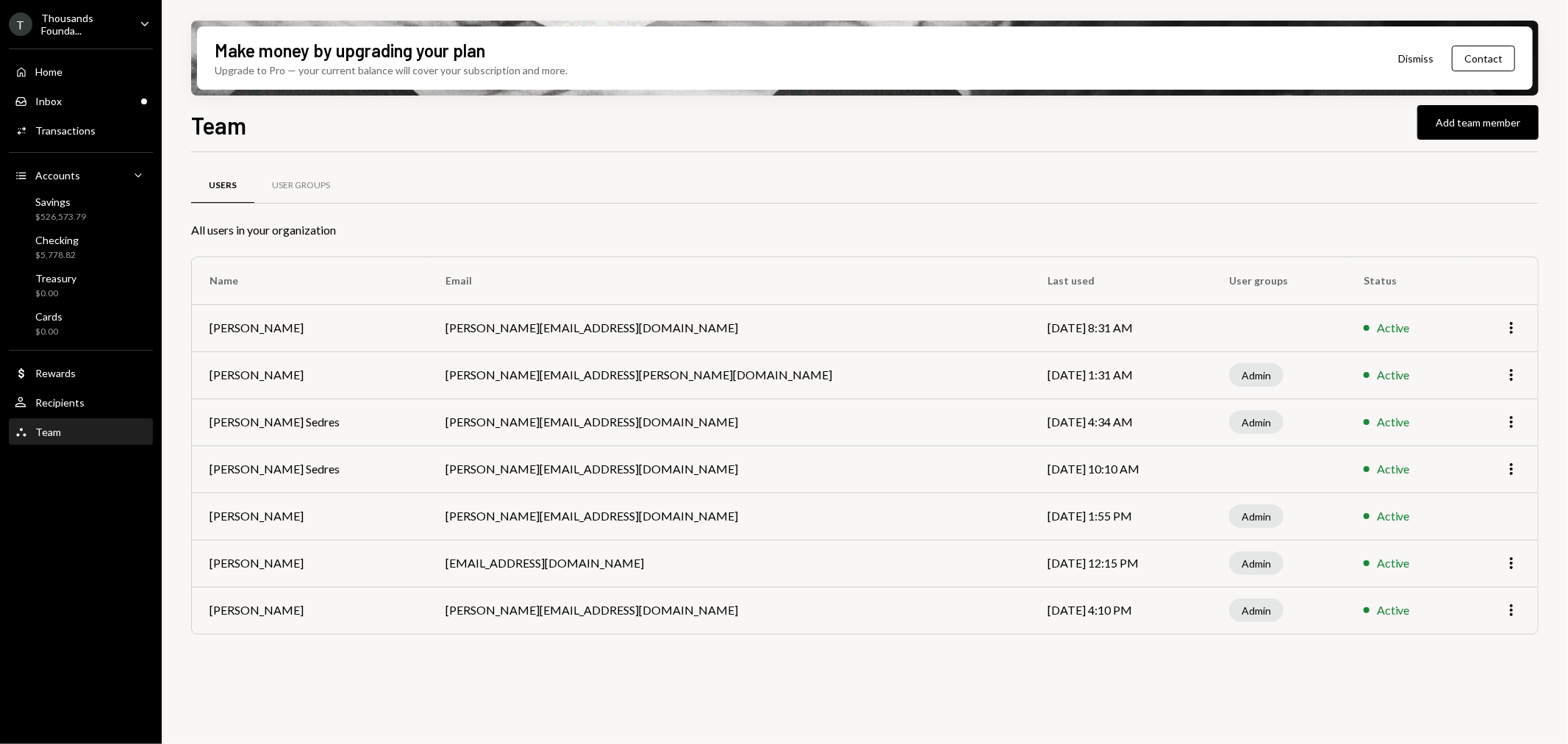
click at [614, 627] on td "timothy+thousands@autonomousprojects.co" at bounding box center [729, 610] width 602 height 47
drag, startPoint x: 696, startPoint y: 617, endPoint x: 454, endPoint y: 611, distance: 242.1
click at [456, 610] on td "timothy+thousands@autonomousprojects.co" at bounding box center [729, 610] width 602 height 47
click at [488, 675] on div "Users User Groups All users in your organization Name Email Last used User grou…" at bounding box center [864, 456] width 1347 height 608
click at [74, 99] on div "Inbox Inbox" at bounding box center [80, 101] width 132 height 13
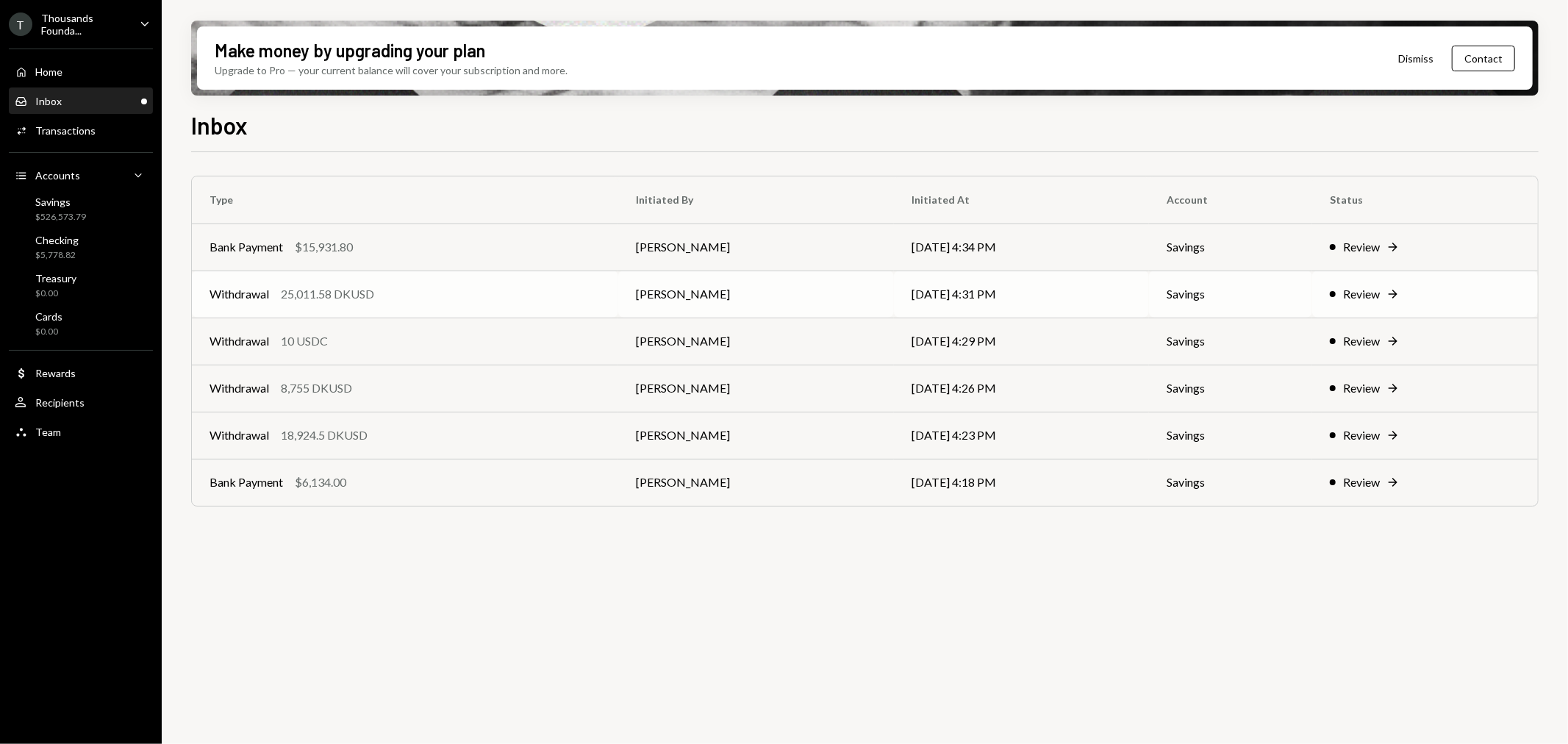
click at [351, 291] on div "25,011.58 DKUSD" at bounding box center [327, 294] width 93 height 17
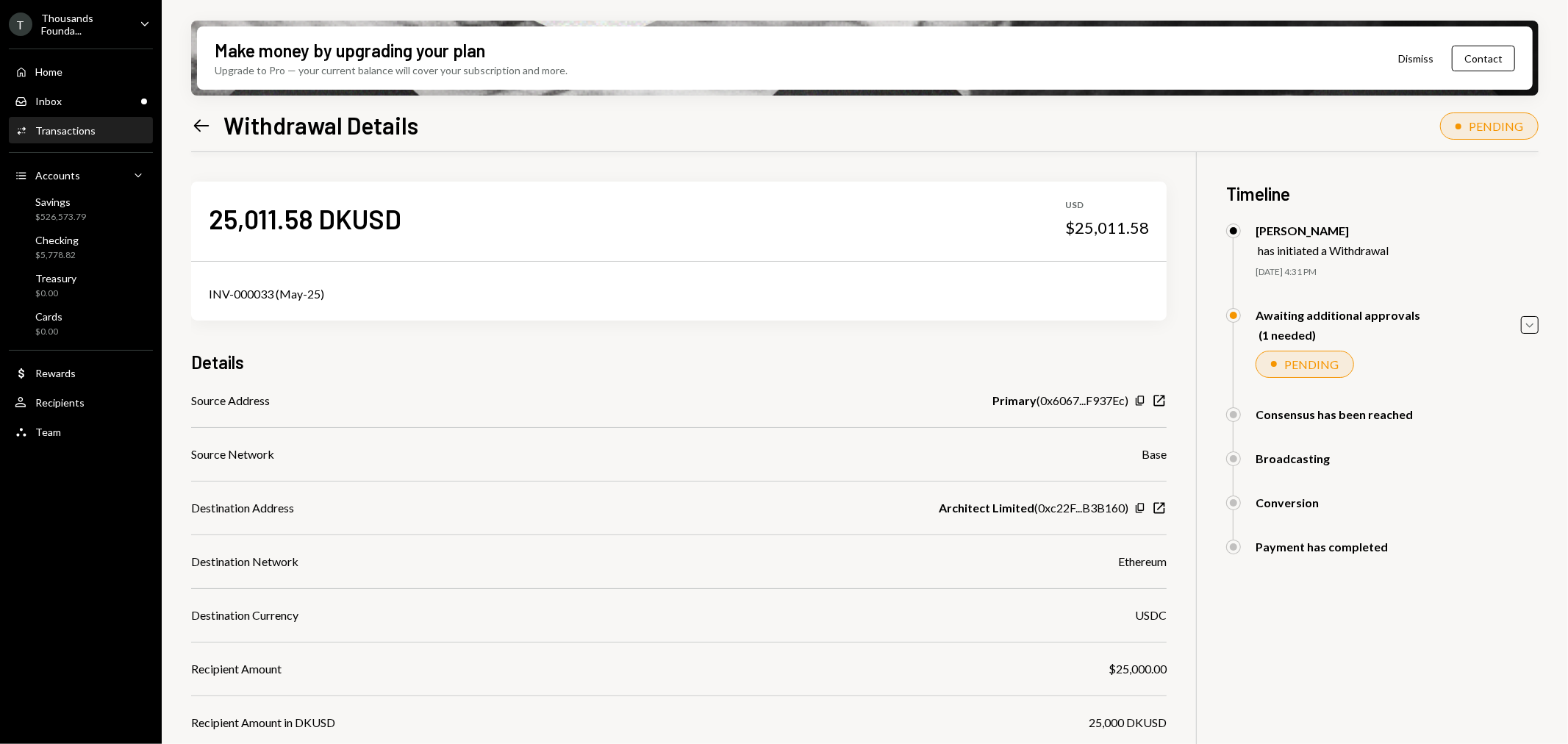
scroll to position [188, 0]
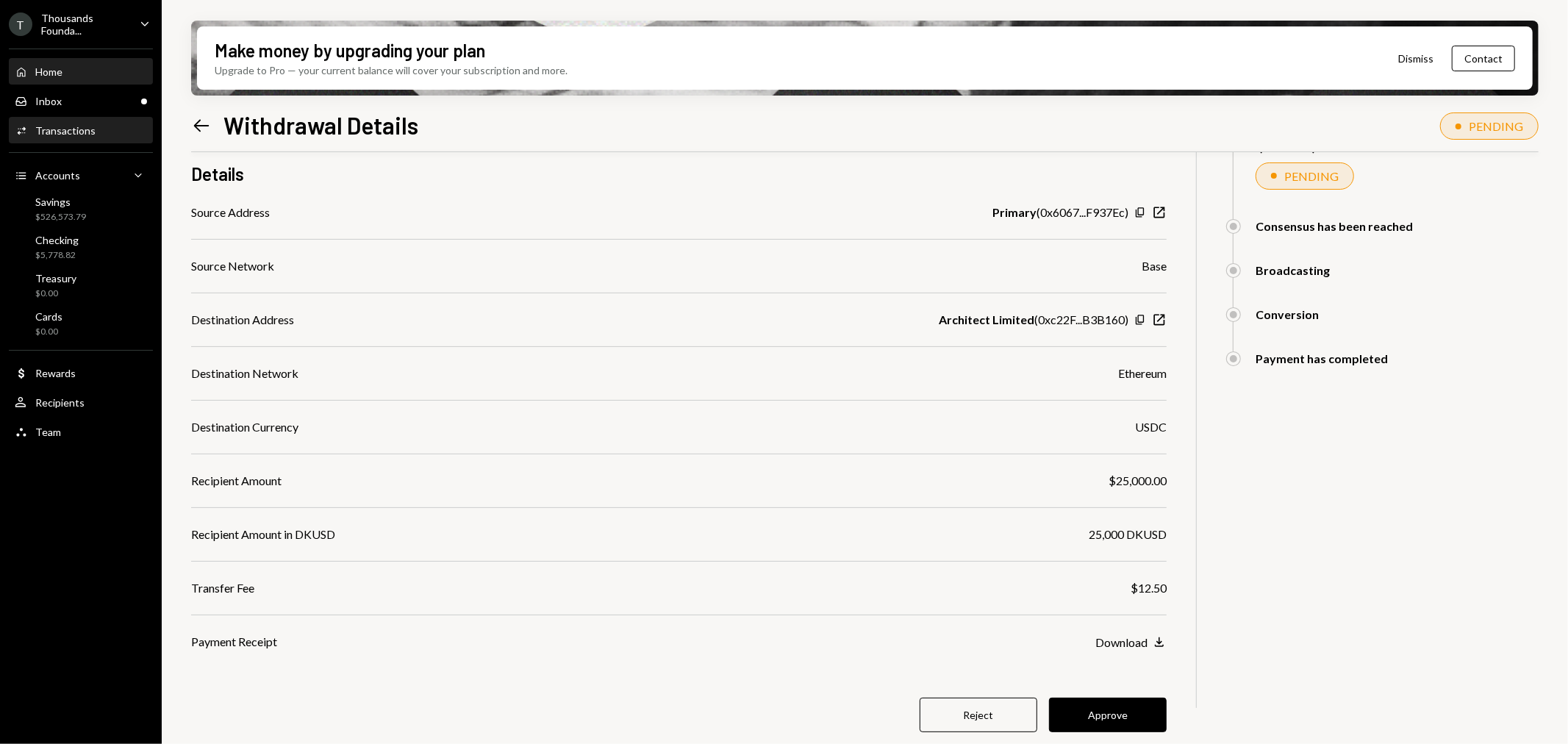
click at [99, 82] on div "Home Home" at bounding box center [80, 72] width 132 height 25
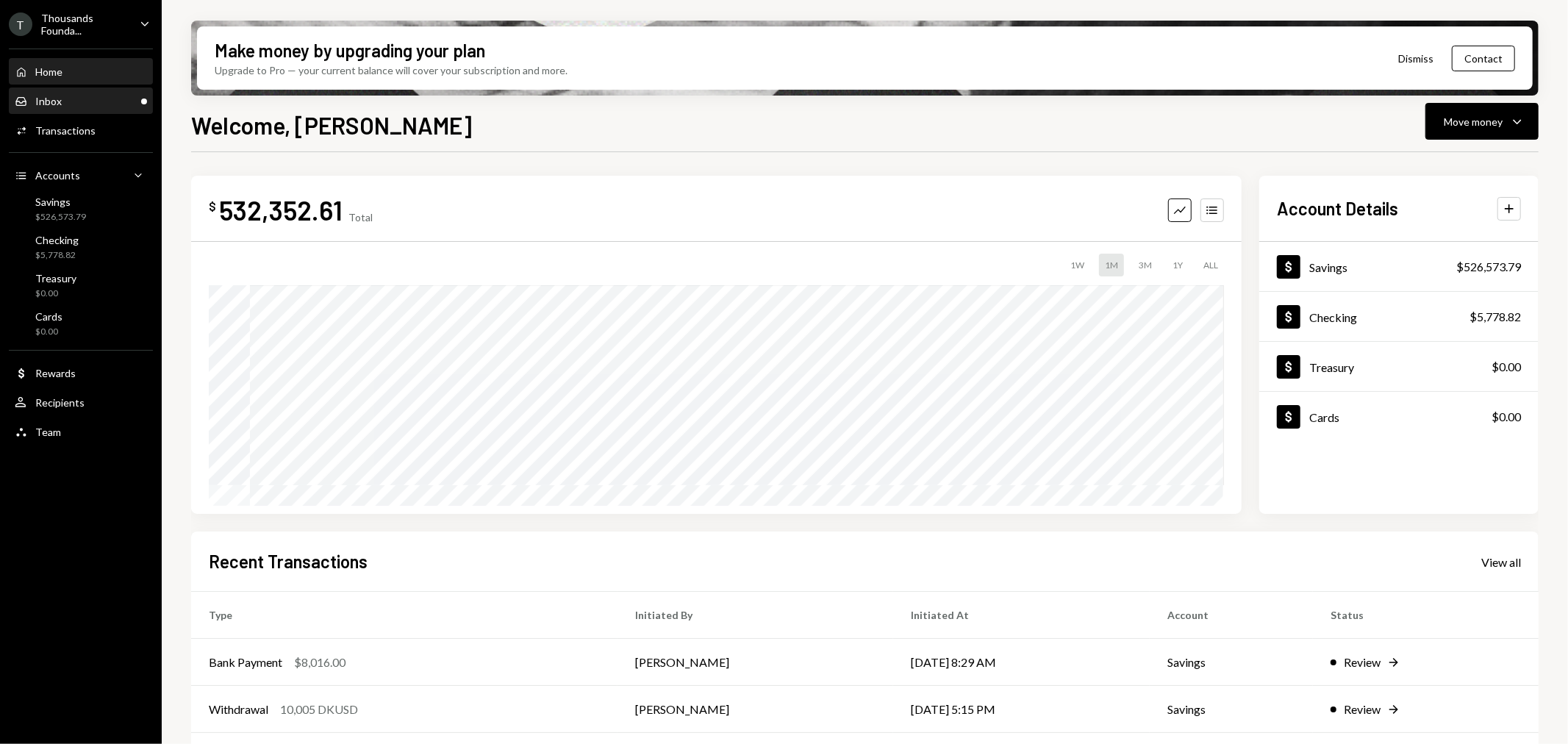
click at [98, 95] on div "Inbox Inbox" at bounding box center [80, 101] width 132 height 13
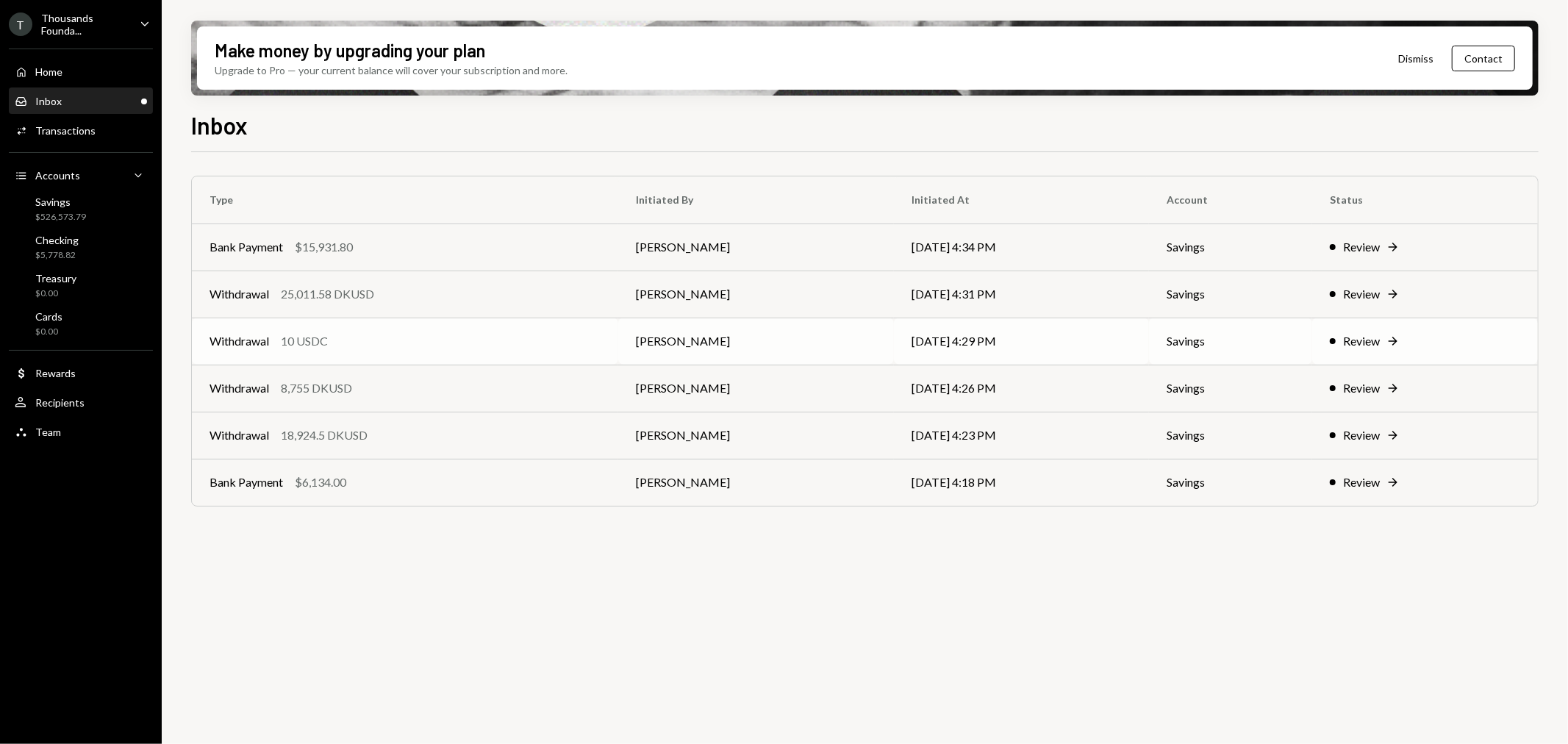
click at [391, 333] on div "Withdrawal 10 USDC" at bounding box center [405, 341] width 391 height 17
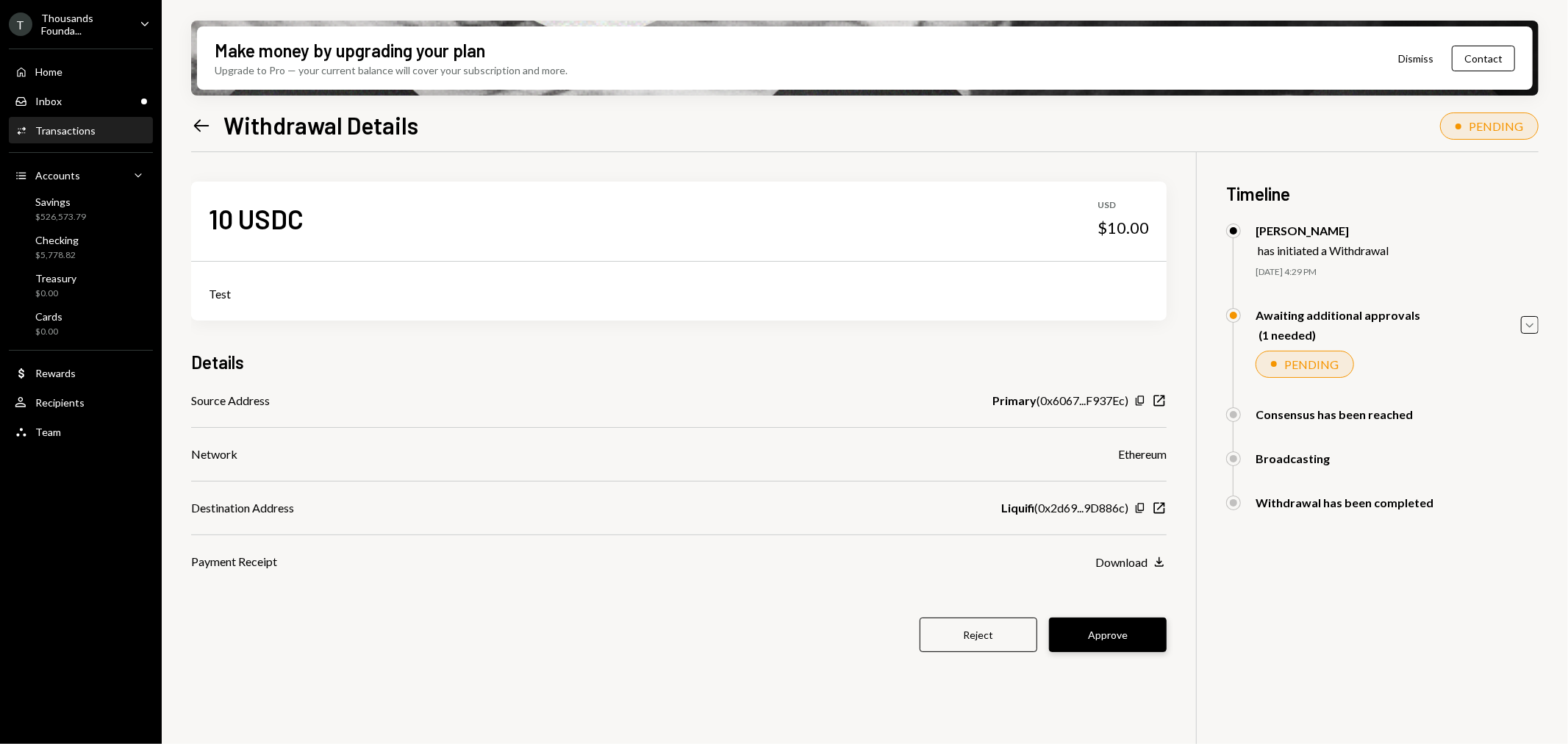
click at [1084, 632] on button "Approve" at bounding box center [1108, 634] width 118 height 35
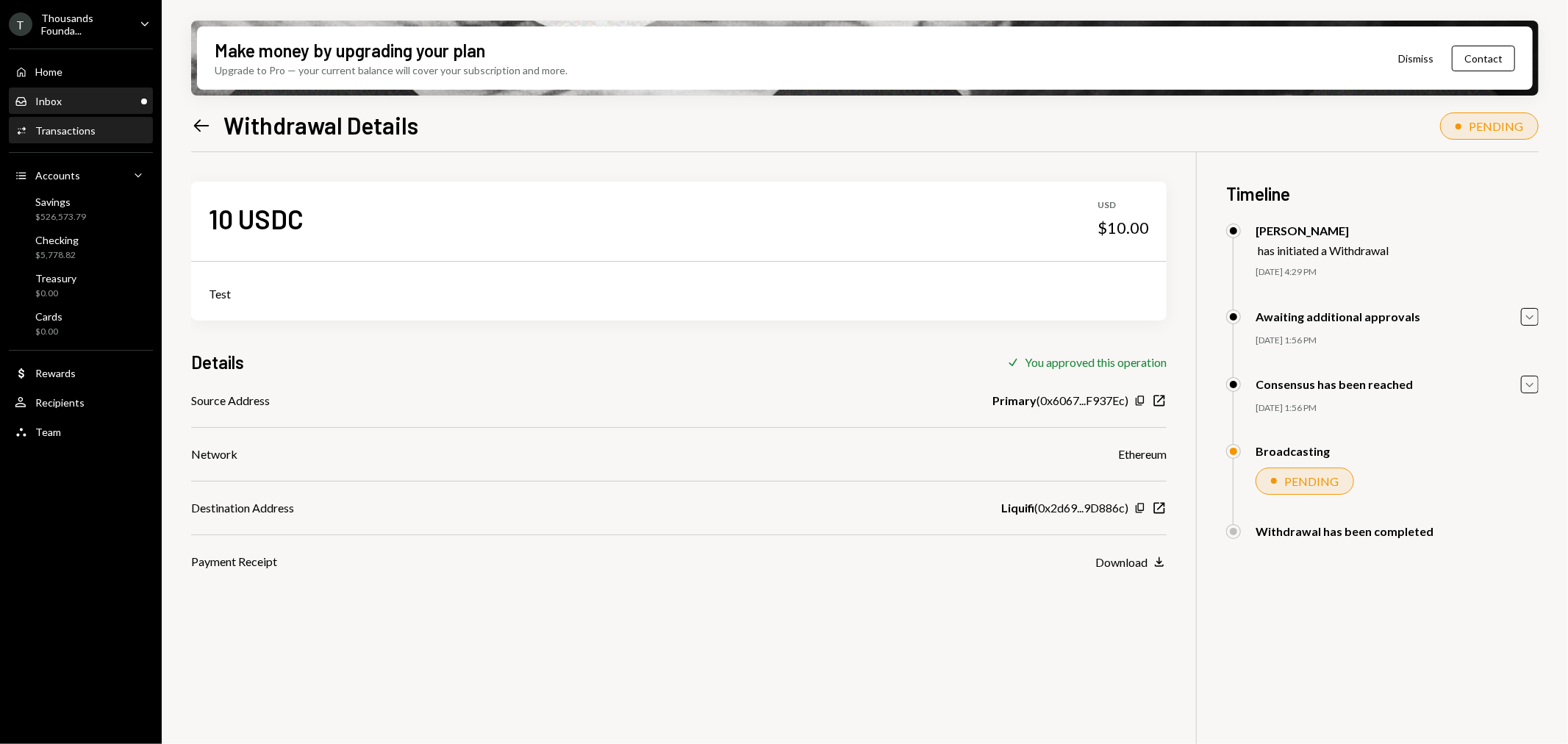
click at [84, 100] on div "Inbox Inbox" at bounding box center [80, 101] width 132 height 13
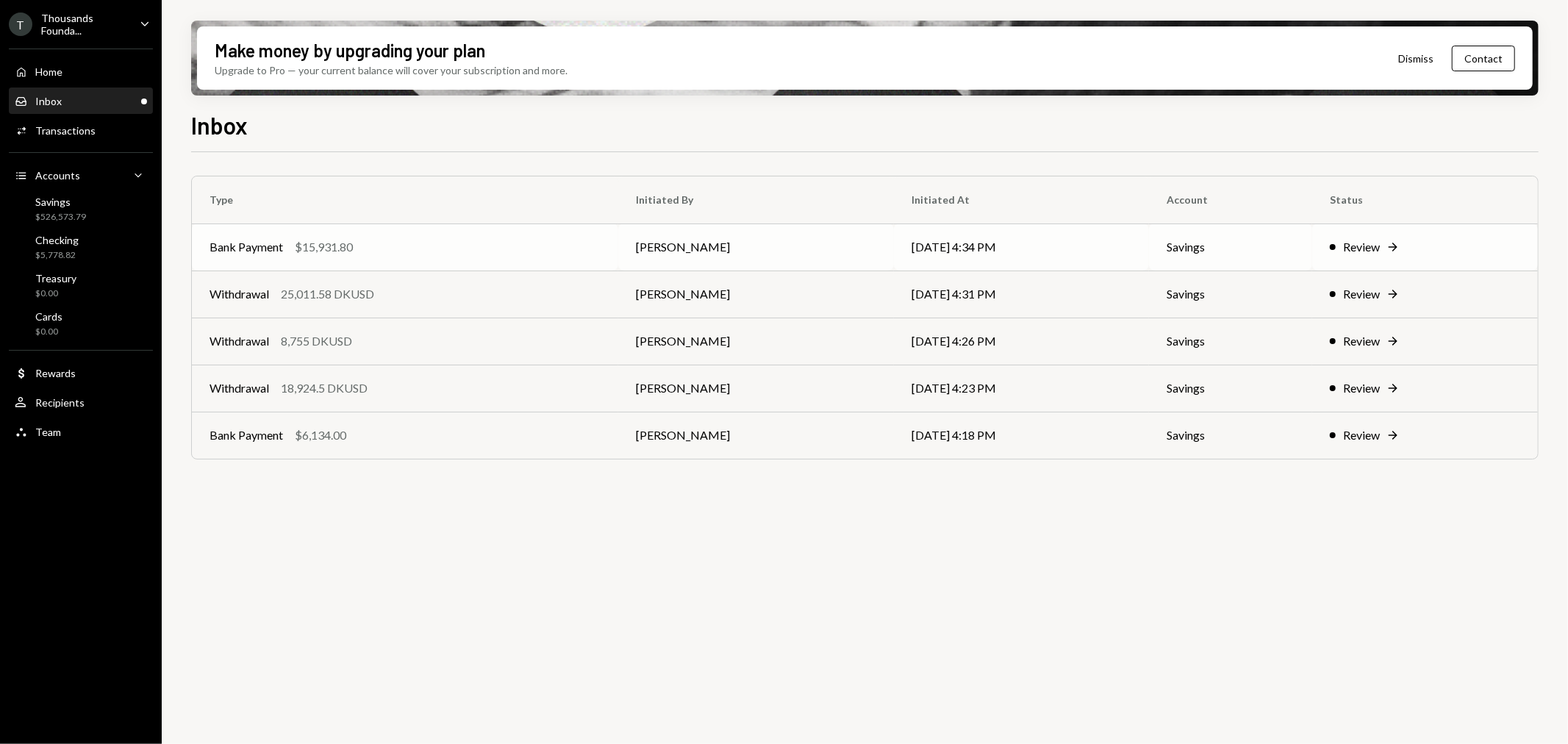
click at [385, 261] on td "Bank Payment $15,931.80" at bounding box center [405, 247] width 427 height 47
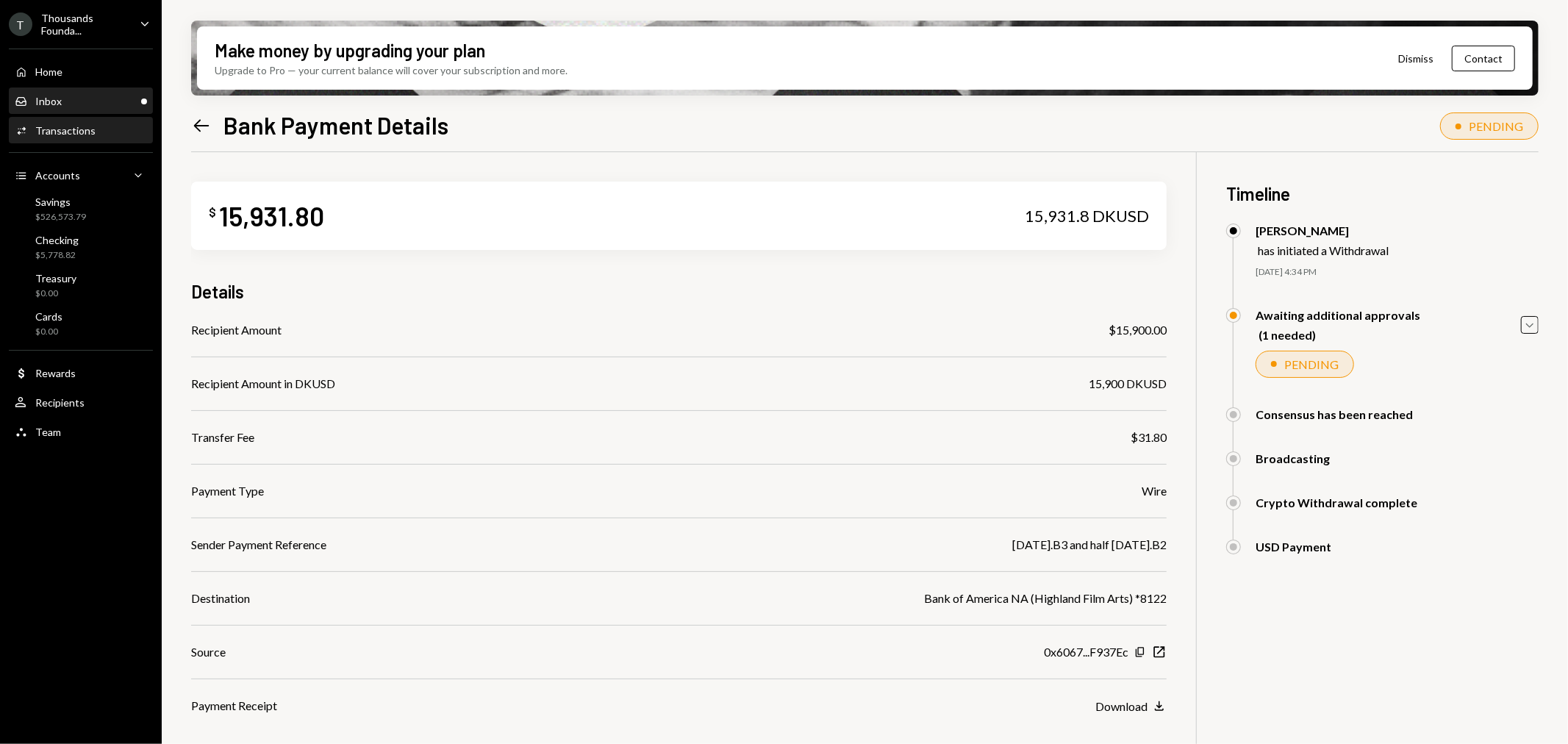
click at [86, 95] on div "Inbox Inbox" at bounding box center [80, 101] width 132 height 13
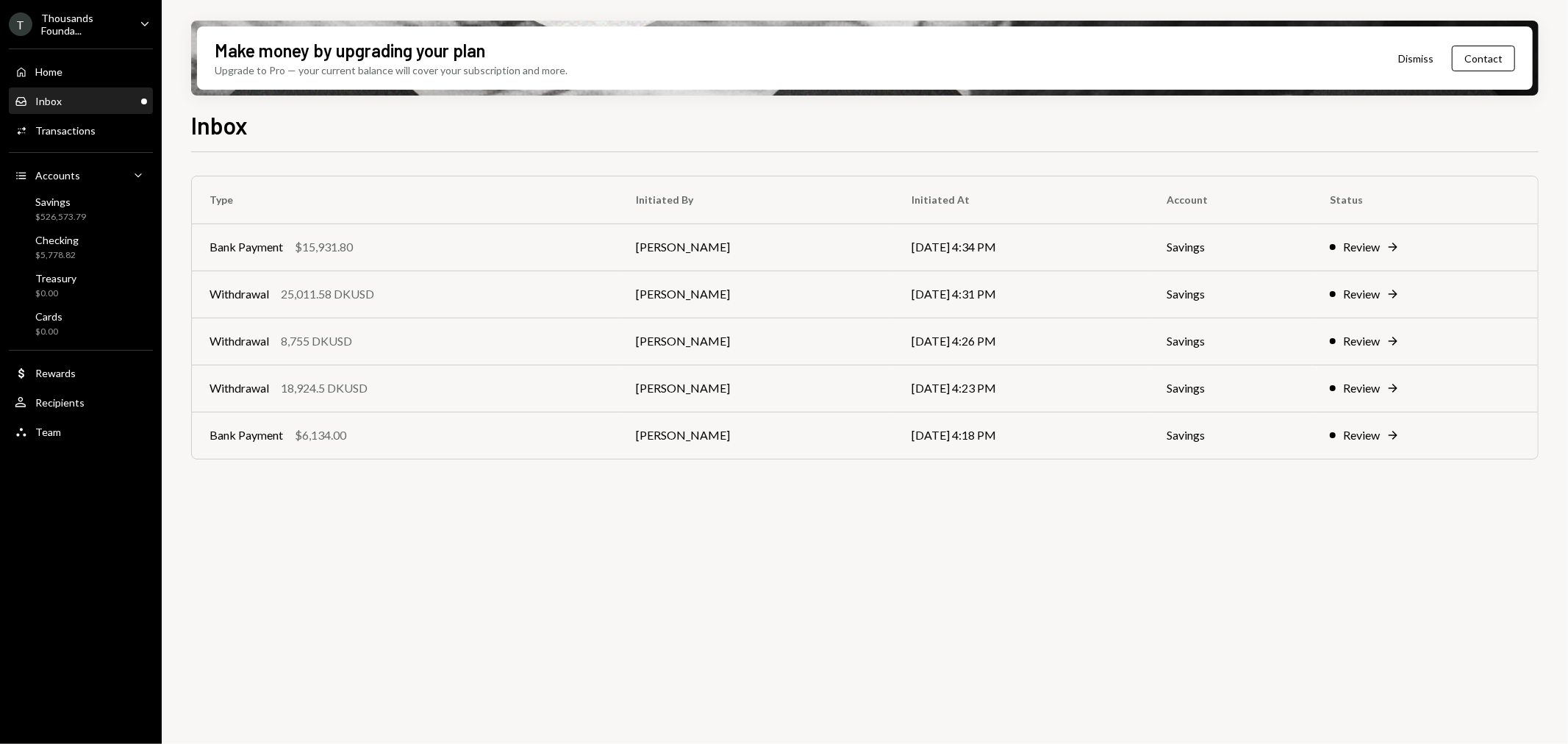
click at [419, 446] on td "Bank Payment $6,134.00" at bounding box center [405, 435] width 427 height 47
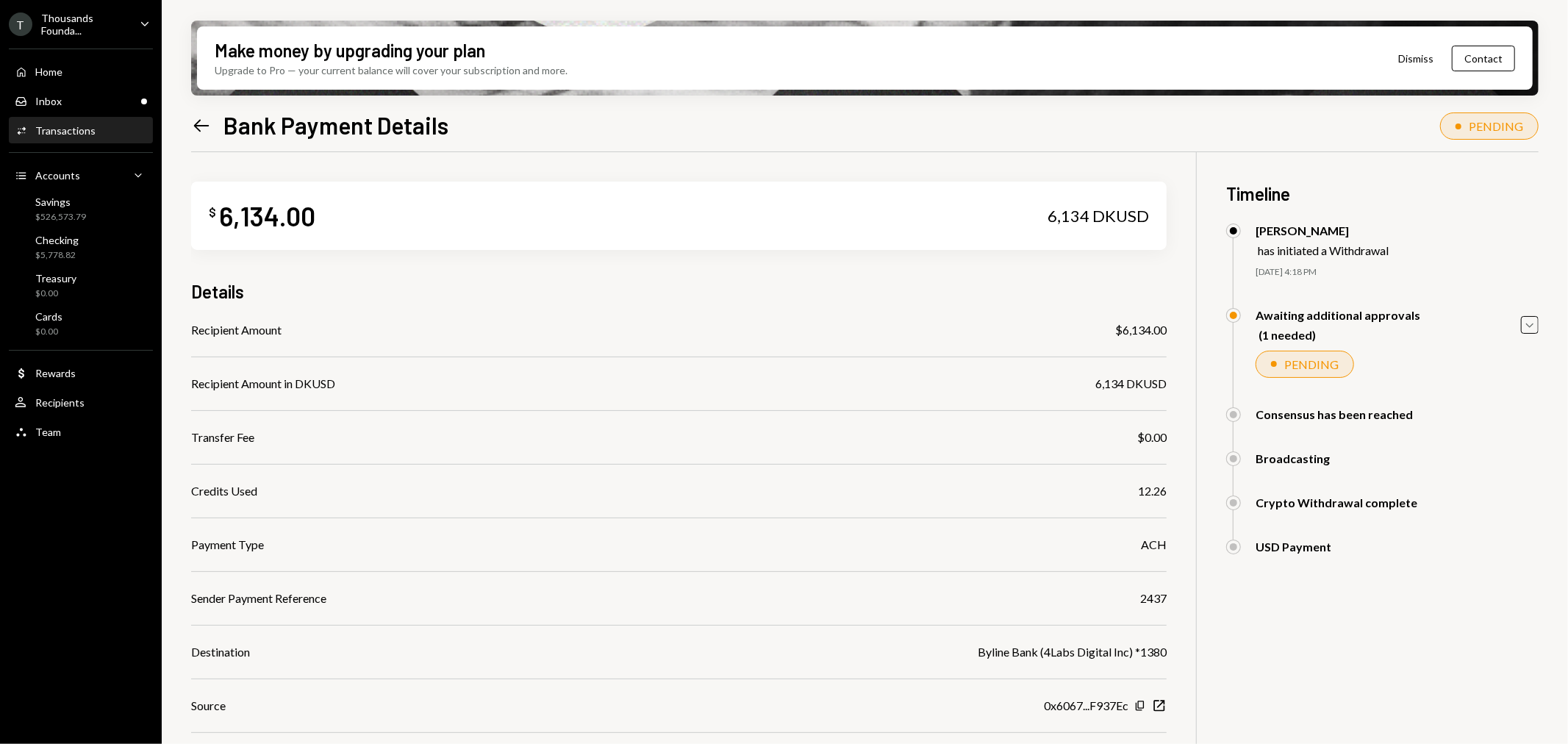
scroll to position [119, 0]
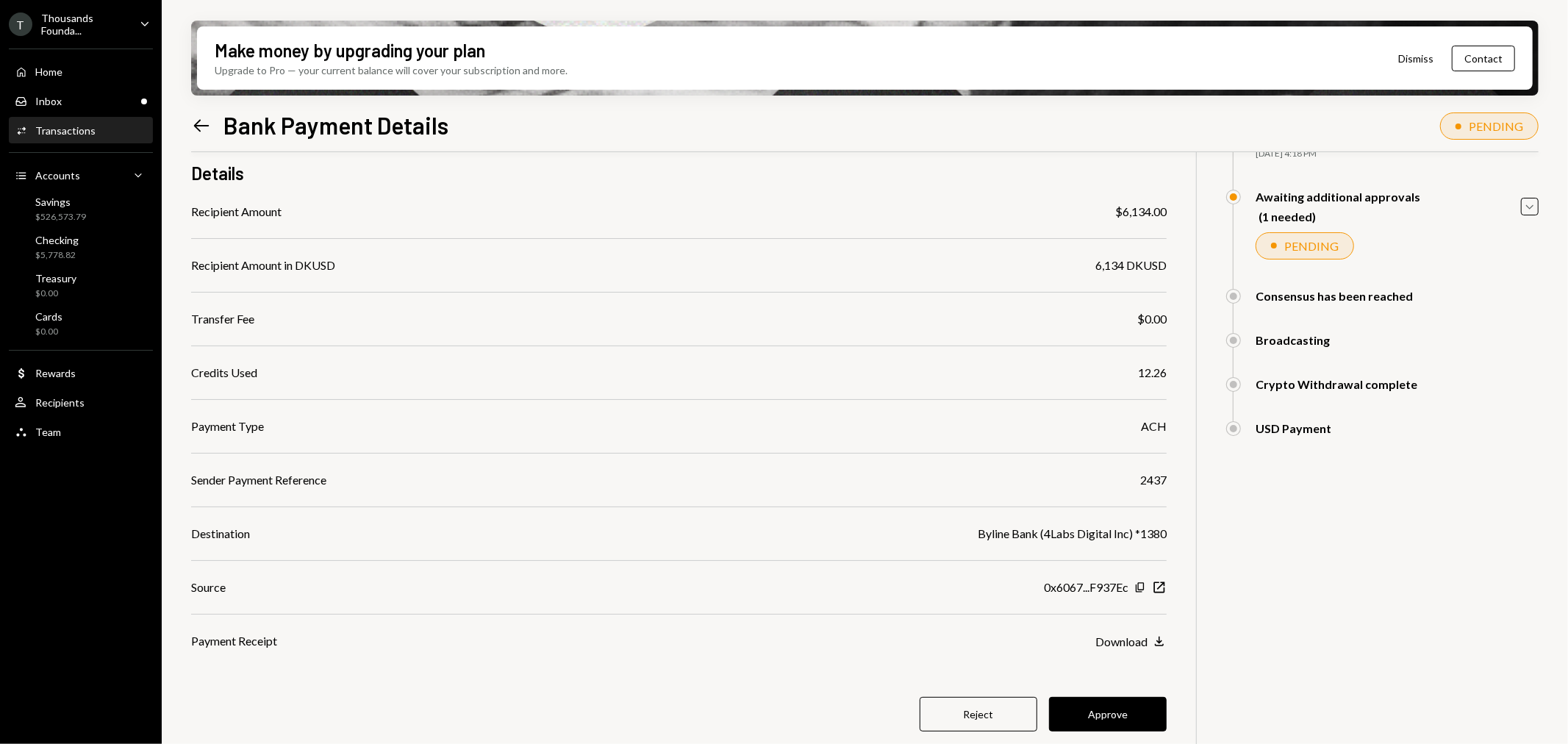
click at [204, 118] on icon "Left Arrow" at bounding box center [202, 125] width 21 height 21
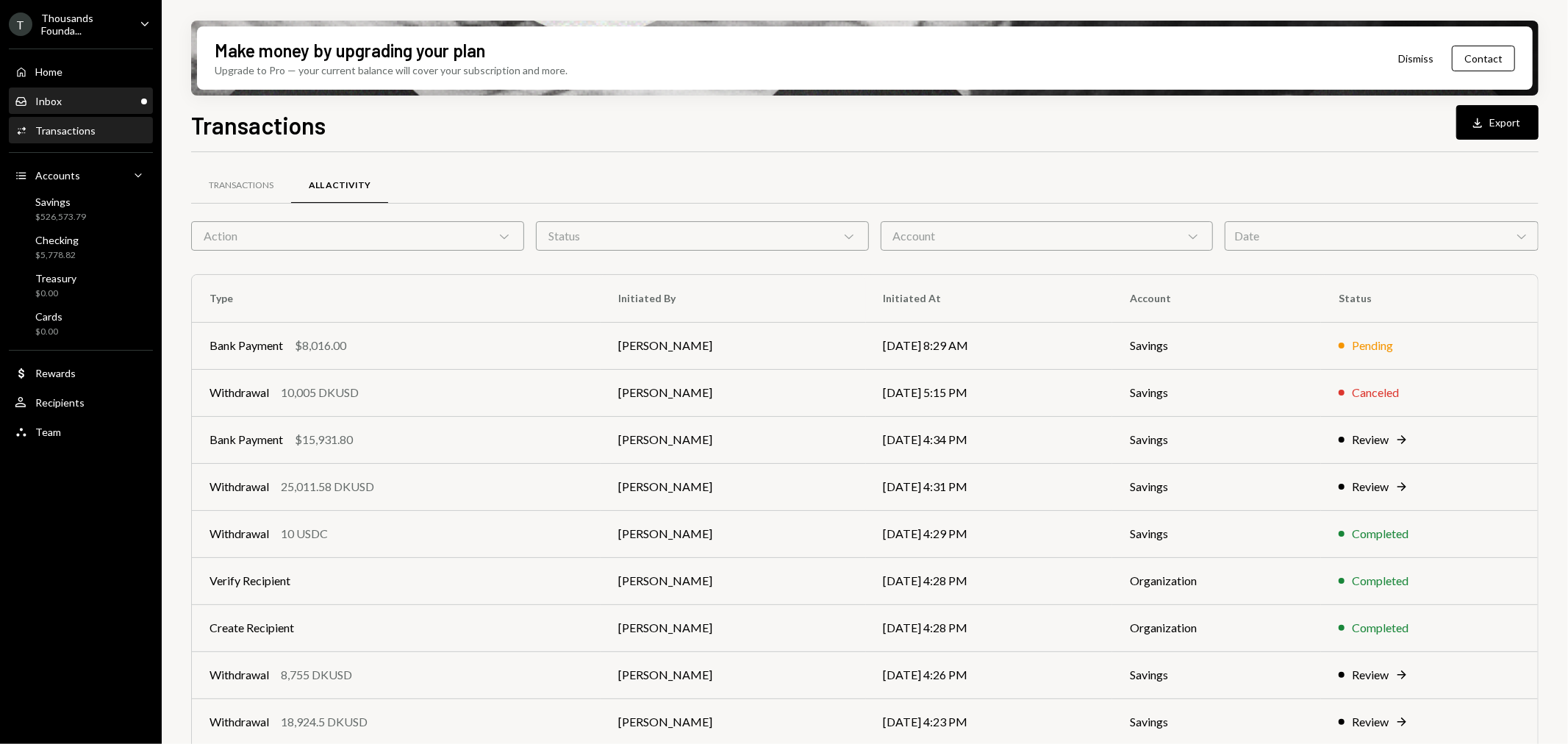
click at [80, 107] on div "Inbox Inbox" at bounding box center [80, 101] width 132 height 25
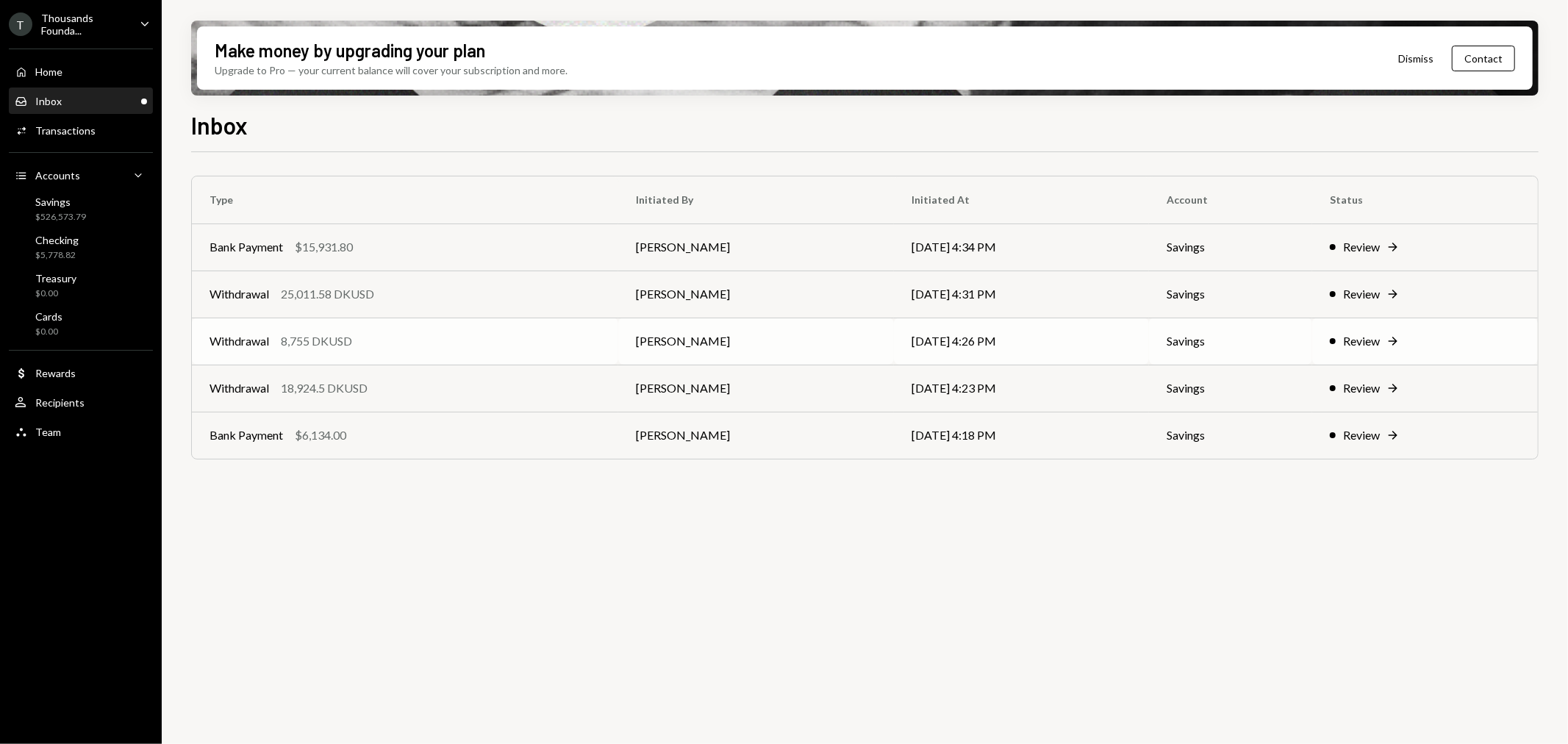
click at [363, 334] on div "Withdrawal 8,755 DKUSD" at bounding box center [405, 341] width 391 height 17
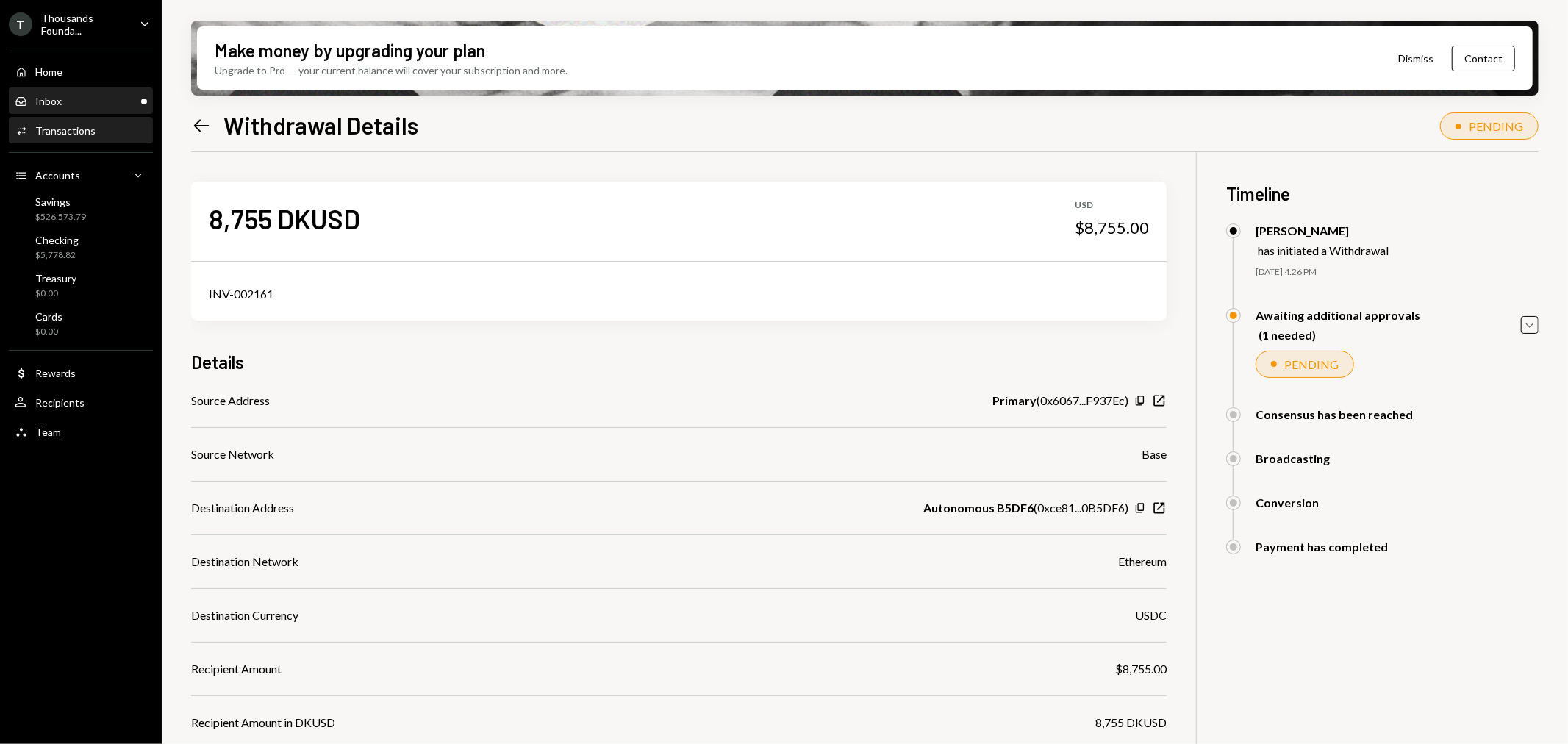
click at [61, 100] on div "Inbox Inbox" at bounding box center [80, 101] width 132 height 13
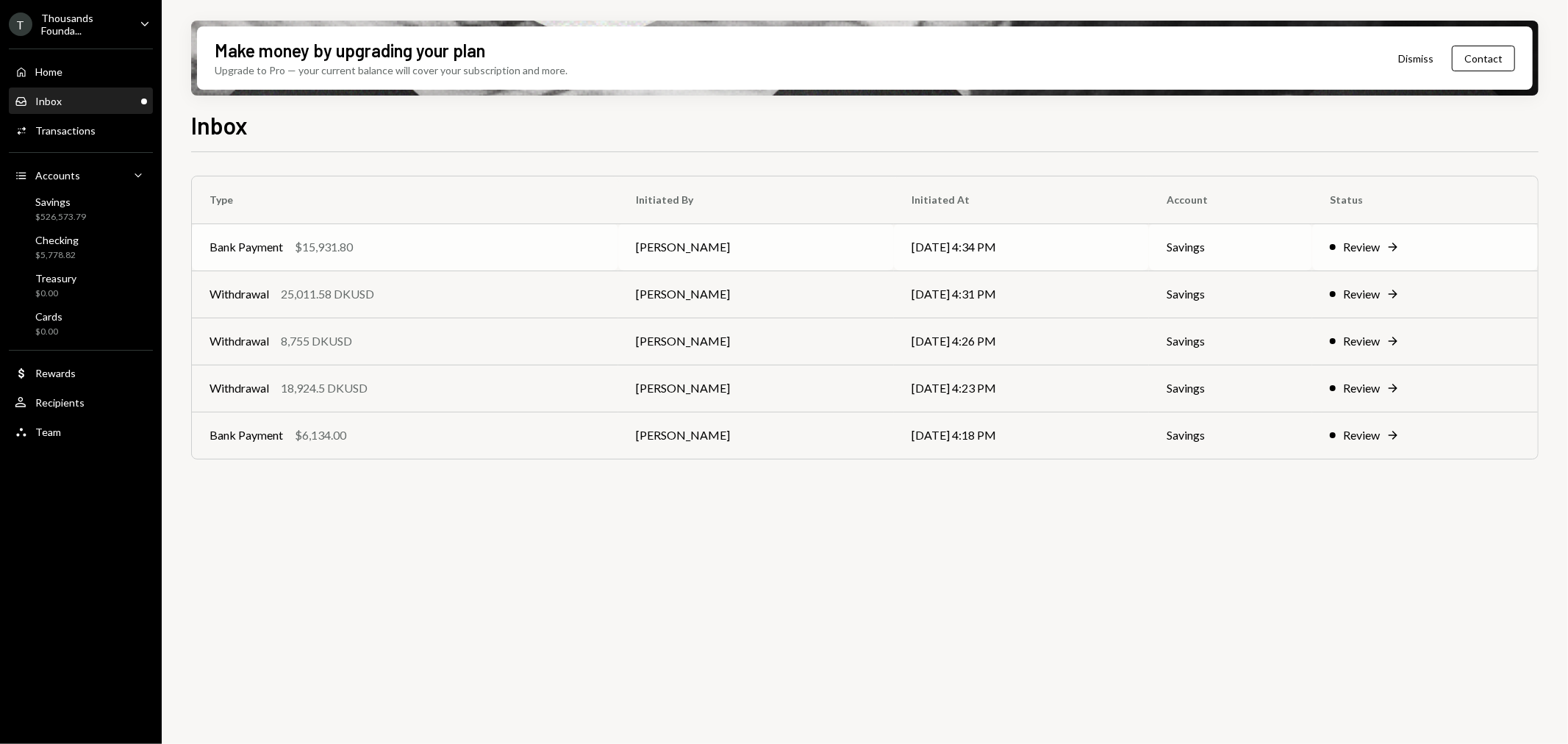
click at [326, 266] on td "Bank Payment $15,931.80" at bounding box center [405, 247] width 427 height 47
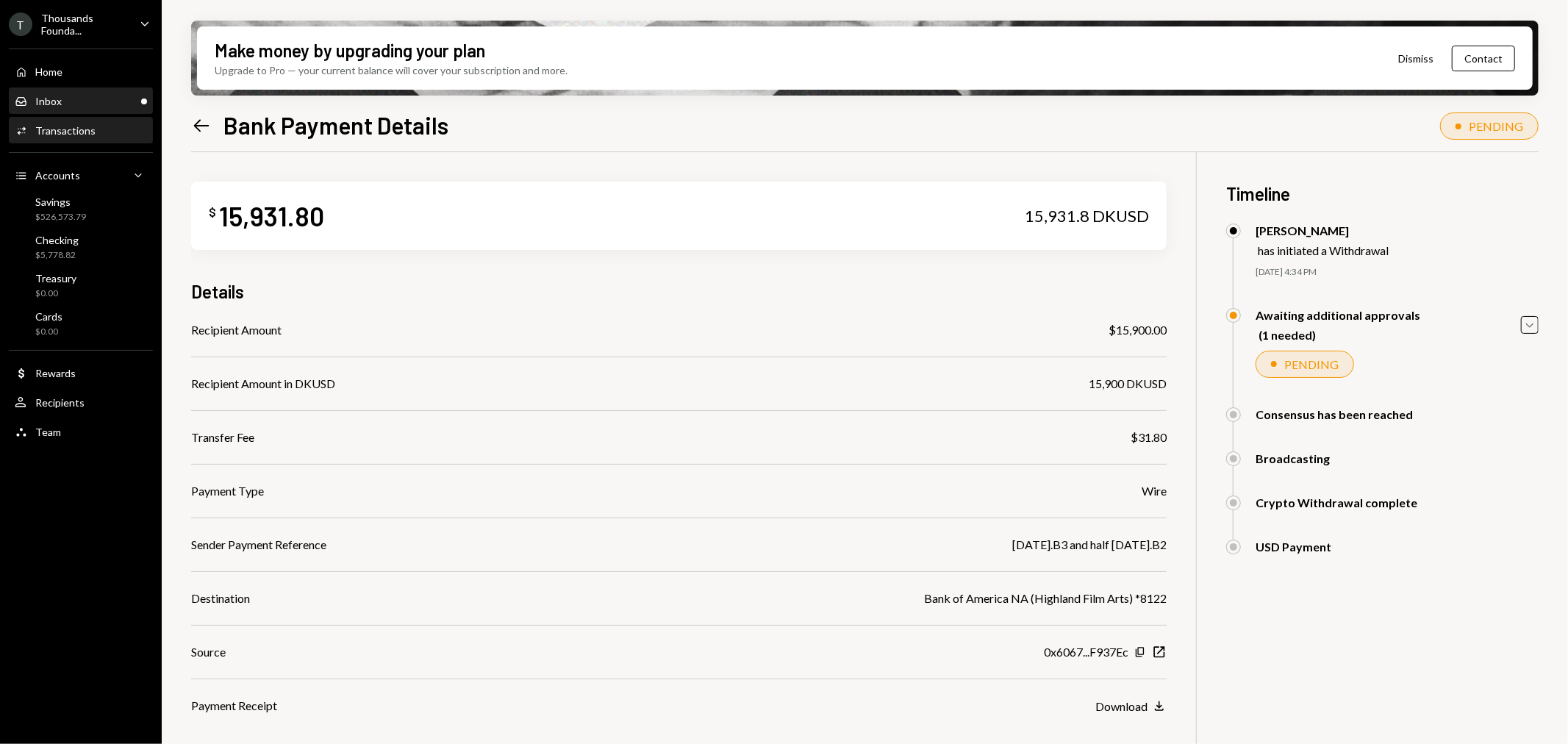
click at [69, 87] on link "Inbox Inbox" at bounding box center [80, 100] width 144 height 27
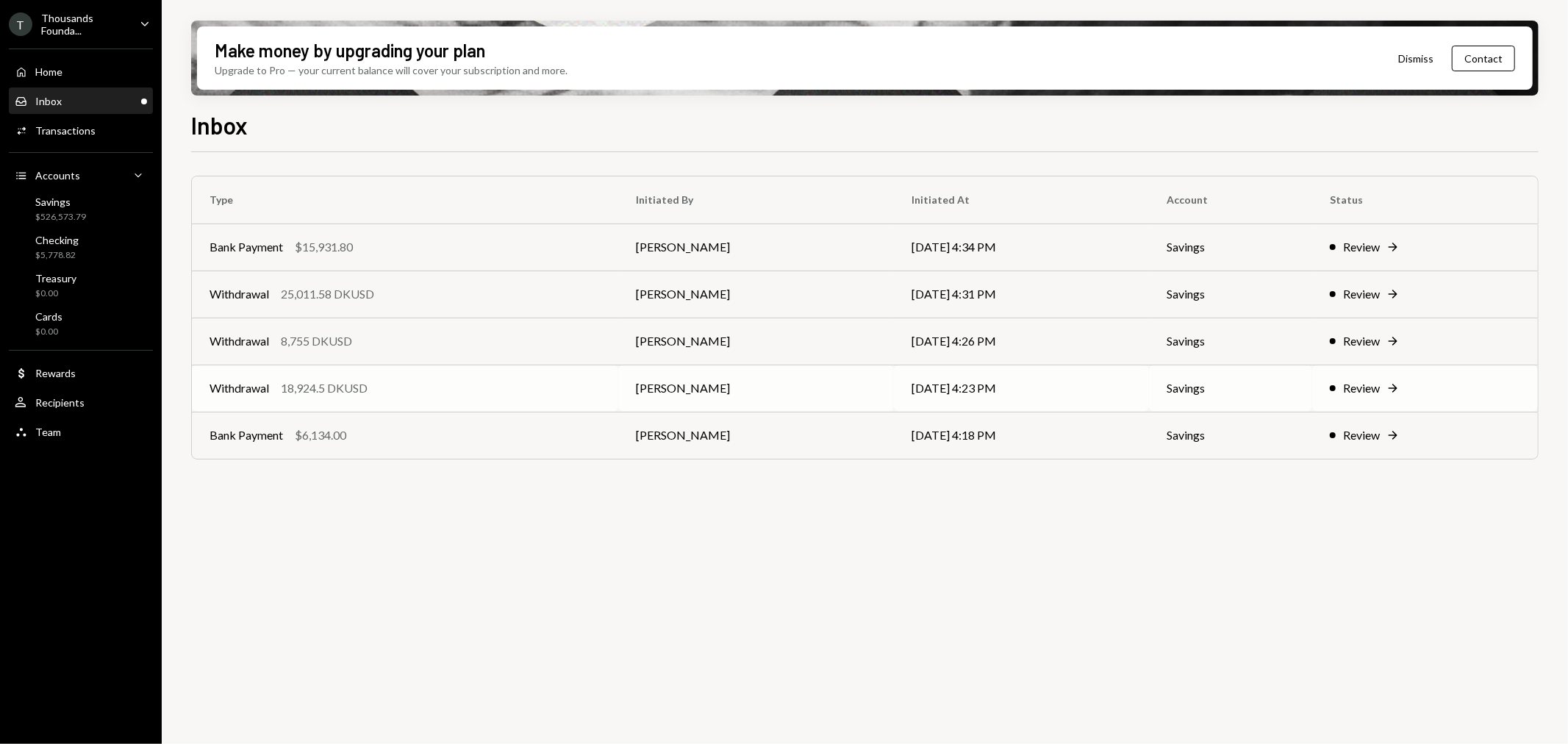
click at [358, 383] on div "18,924.5 DKUSD" at bounding box center [324, 388] width 87 height 17
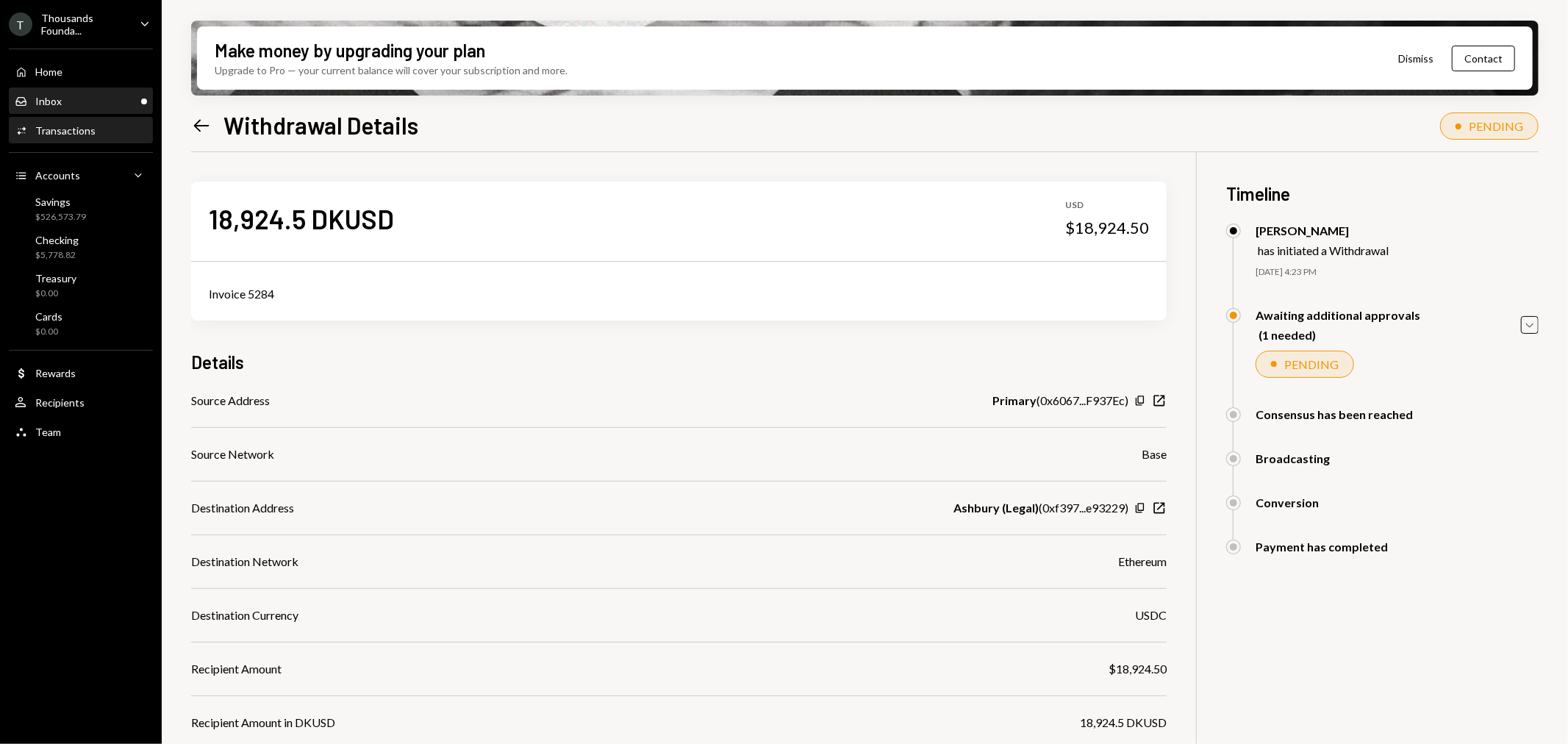
click at [89, 100] on div "Inbox Inbox" at bounding box center [80, 101] width 132 height 13
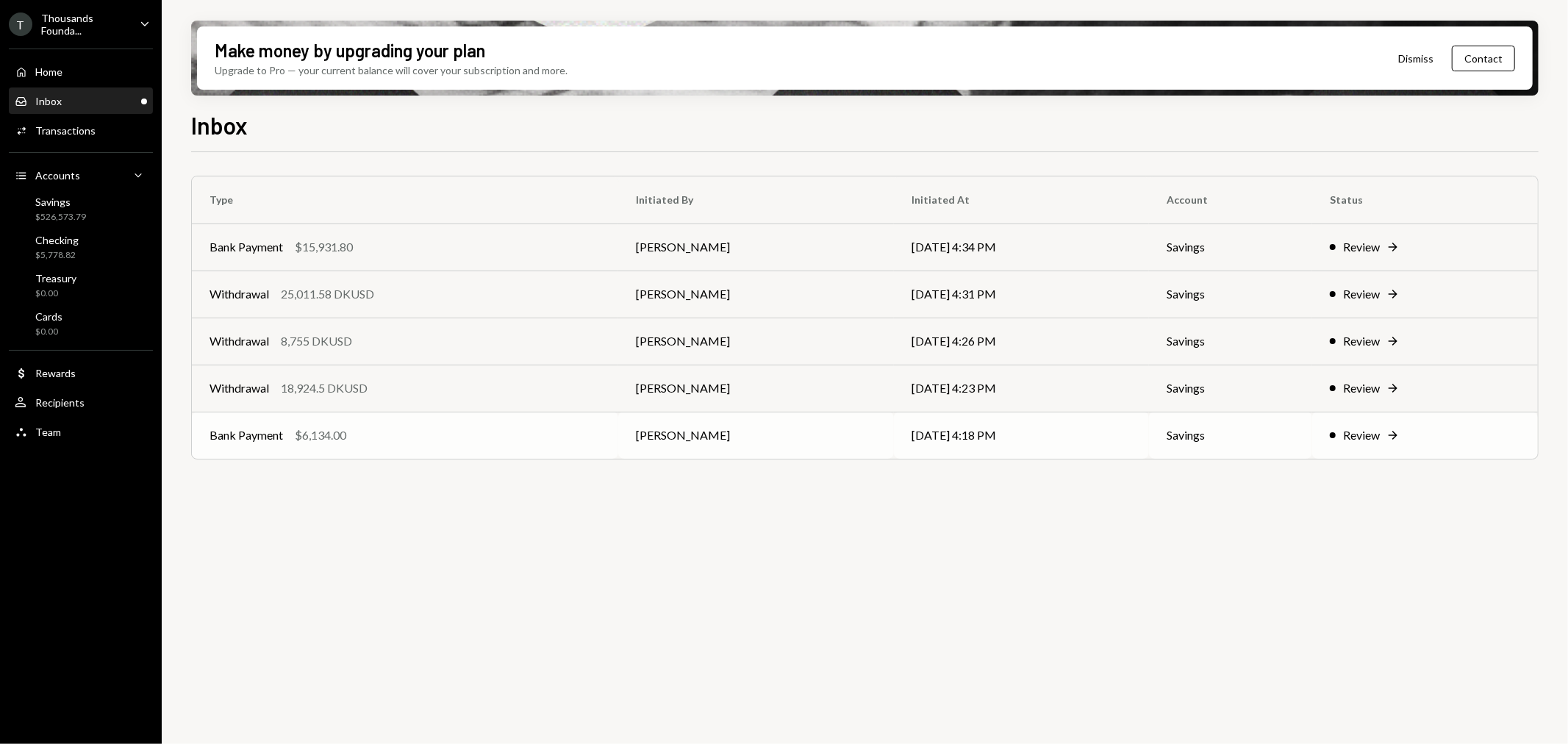
click at [504, 435] on div "Bank Payment $6,134.00" at bounding box center [405, 435] width 391 height 17
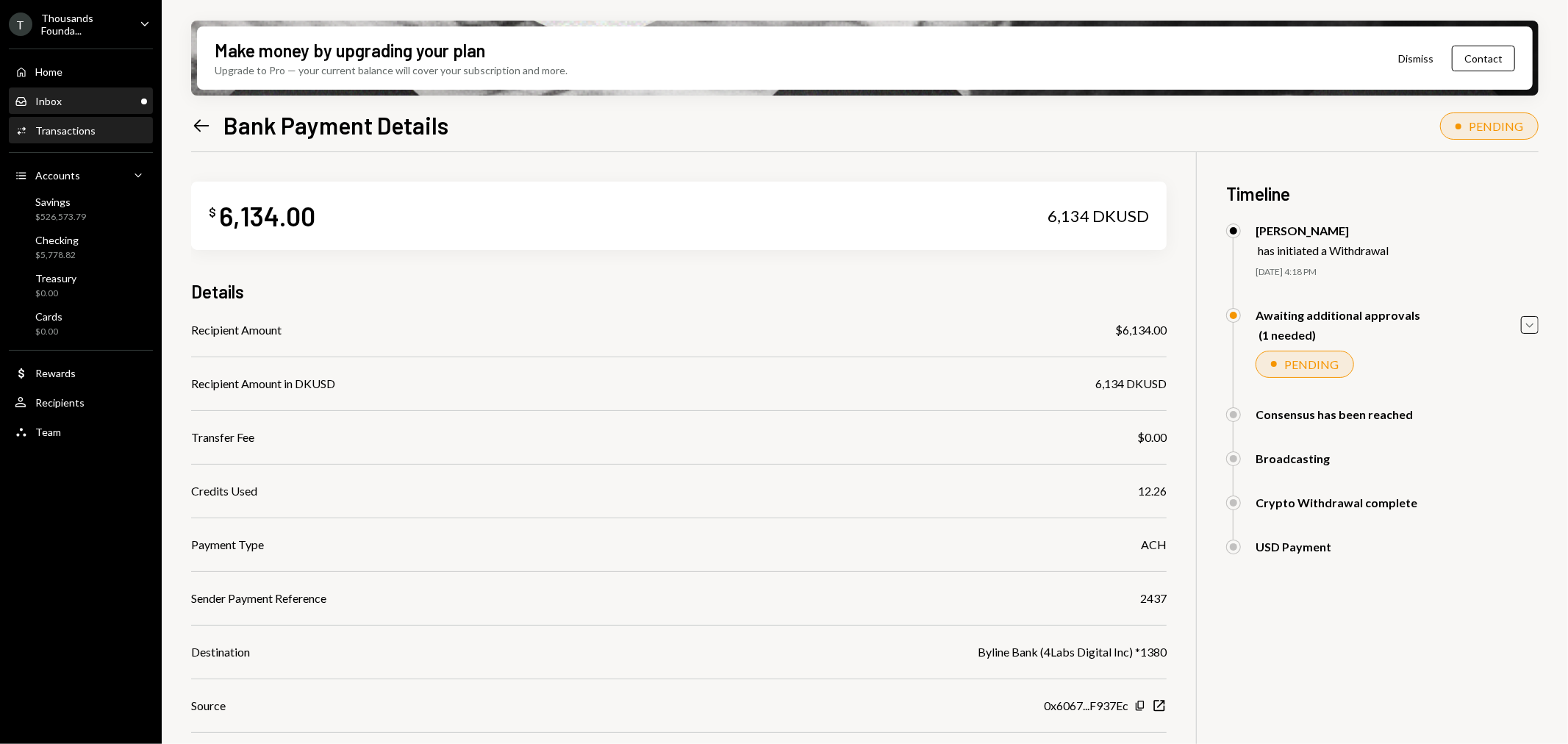
click at [77, 105] on div "Inbox Inbox" at bounding box center [80, 101] width 132 height 13
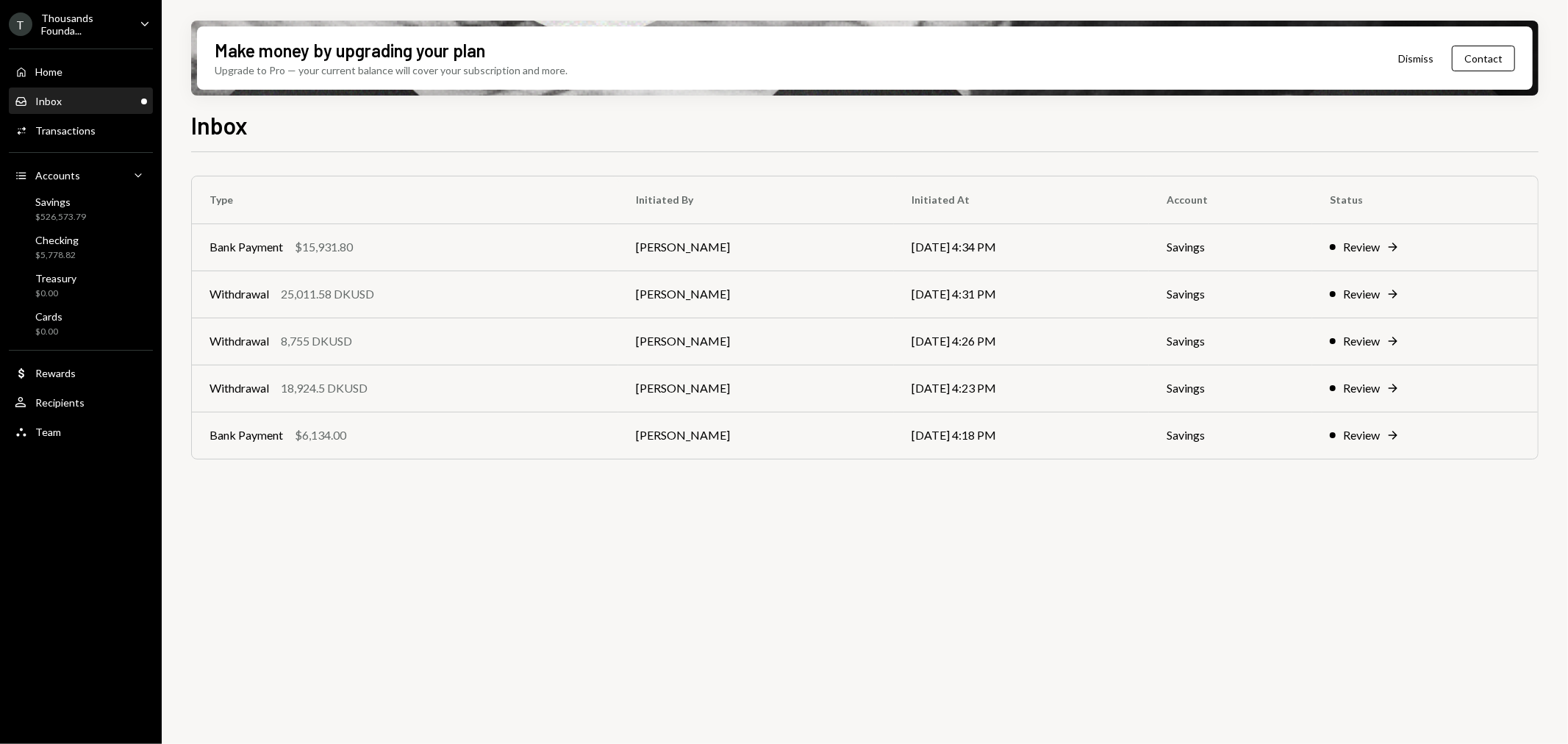
click at [87, 25] on div "Thousands Founda..." at bounding box center [85, 24] width 87 height 25
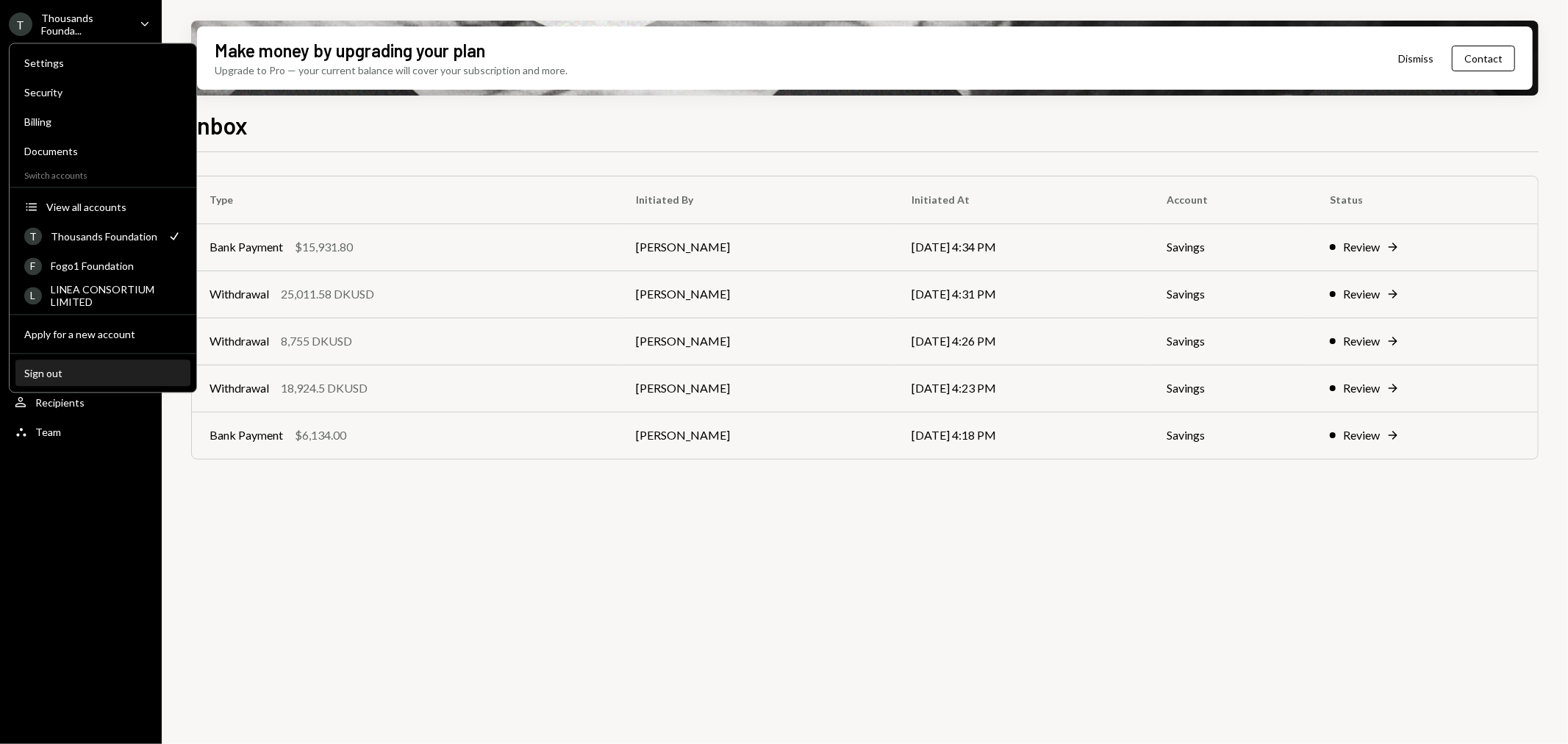
click at [68, 369] on div "Sign out" at bounding box center [103, 373] width 157 height 12
